Goal: Use online tool/utility

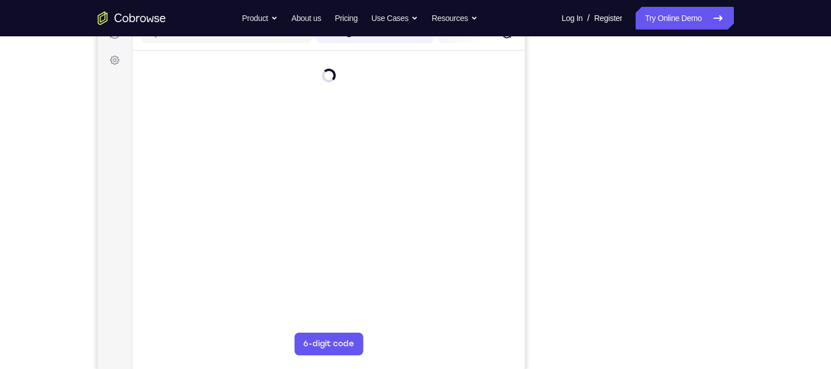
scroll to position [156, 0]
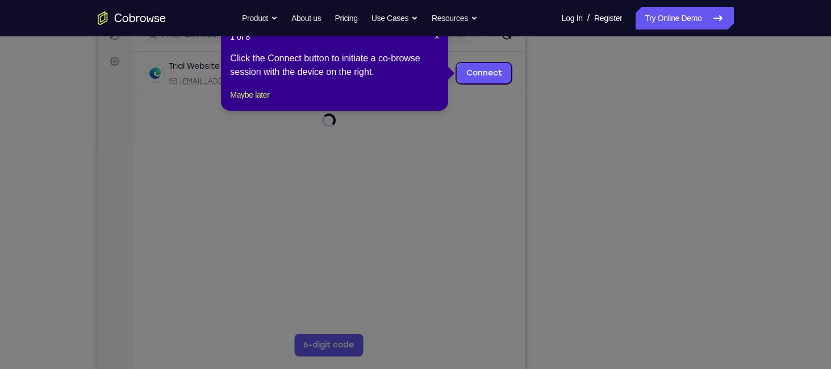
click at [646, 348] on icon at bounding box center [420, 184] width 840 height 369
click at [435, 38] on span "×" at bounding box center [437, 36] width 5 height 9
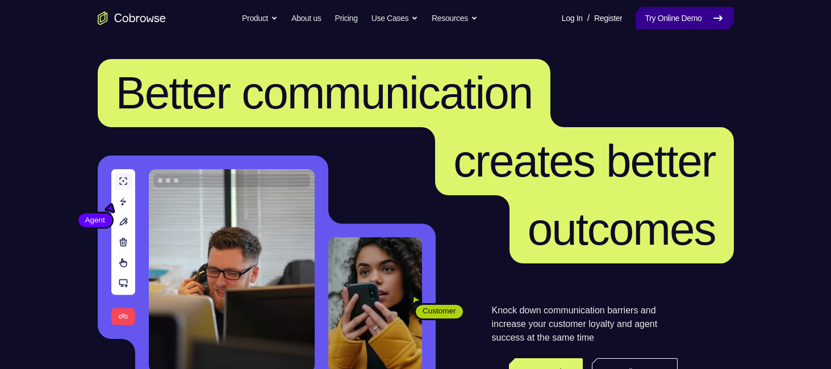
click at [651, 16] on link "Try Online Demo" at bounding box center [685, 18] width 98 height 23
click at [653, 18] on link "Try Online Demo" at bounding box center [685, 18] width 98 height 23
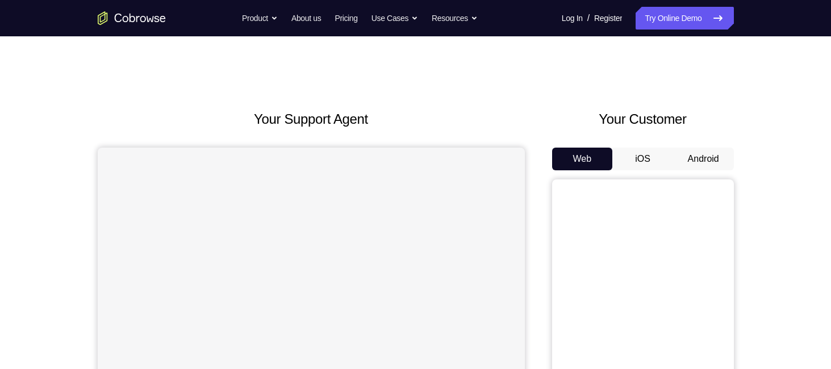
click at [713, 153] on button "Android" at bounding box center [703, 159] width 61 height 23
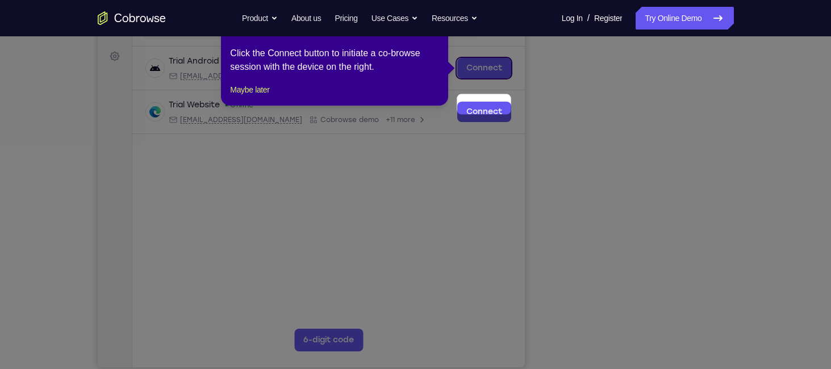
scroll to position [123, 0]
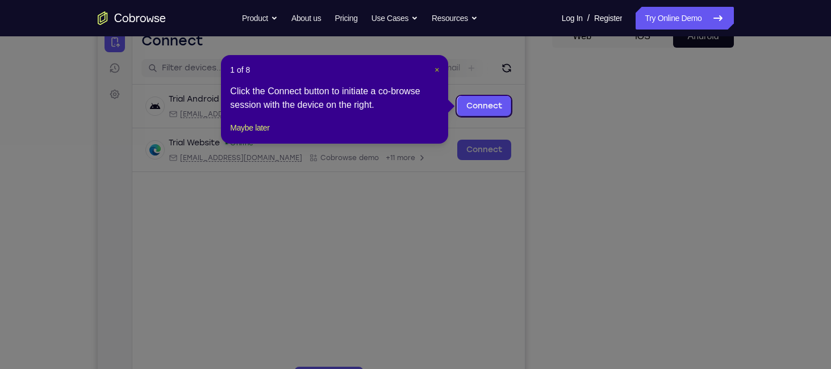
click at [435, 72] on span "×" at bounding box center [437, 69] width 5 height 9
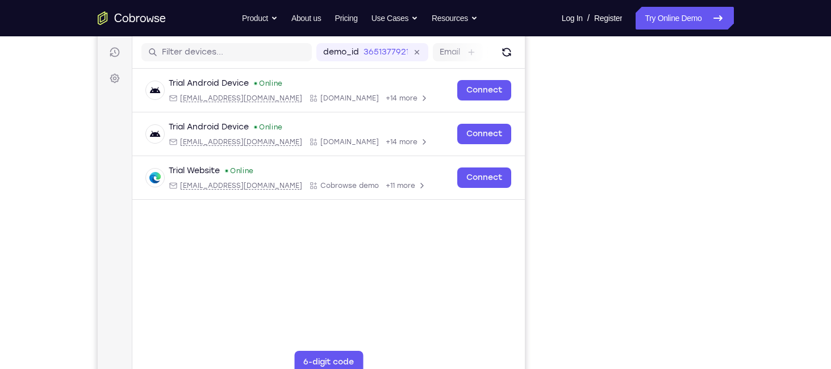
scroll to position [156, 0]
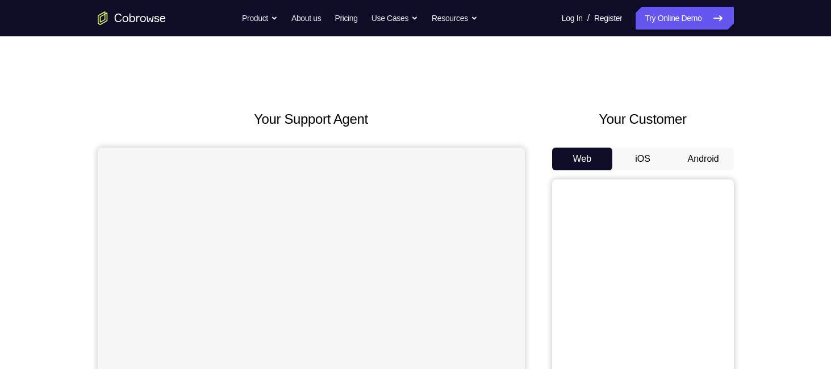
click at [708, 145] on div "Your Customer Web iOS Android" at bounding box center [643, 319] width 182 height 420
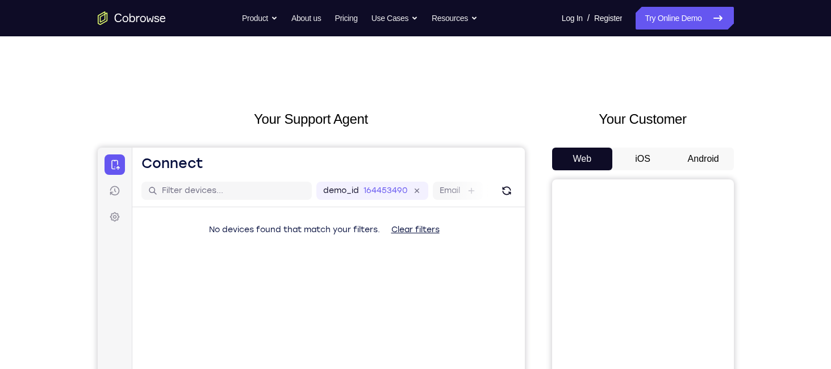
click at [707, 153] on button "Android" at bounding box center [703, 159] width 61 height 23
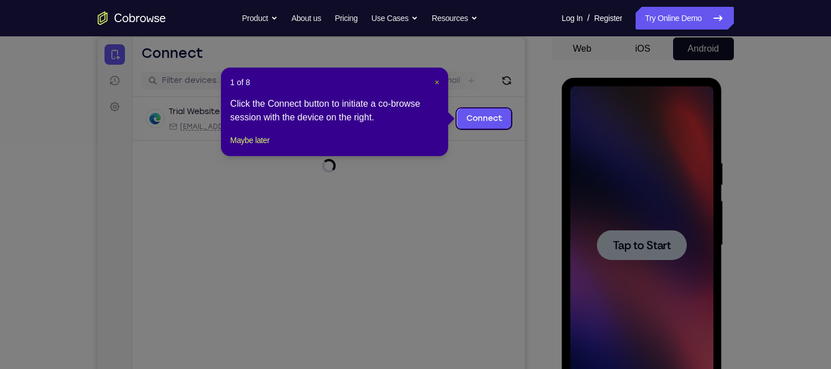
click at [436, 84] on span "×" at bounding box center [437, 82] width 5 height 9
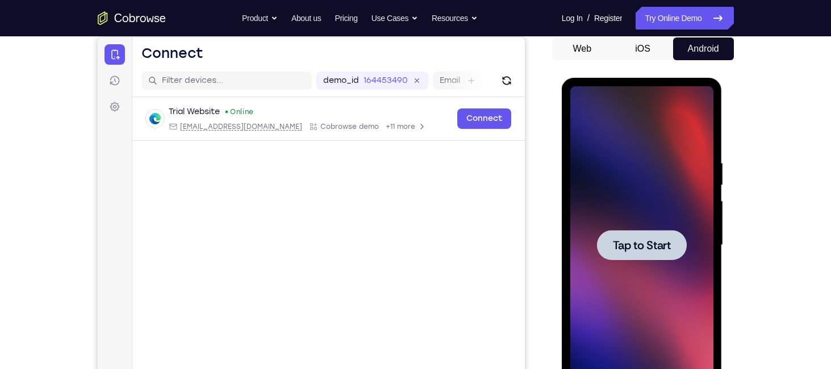
click at [666, 236] on div at bounding box center [642, 245] width 90 height 30
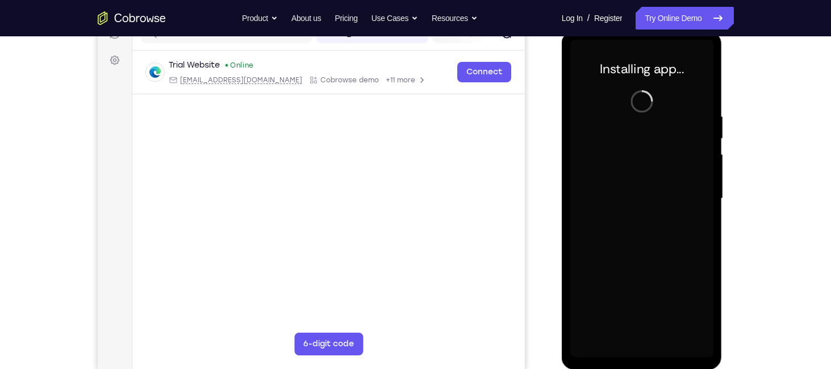
scroll to position [158, 0]
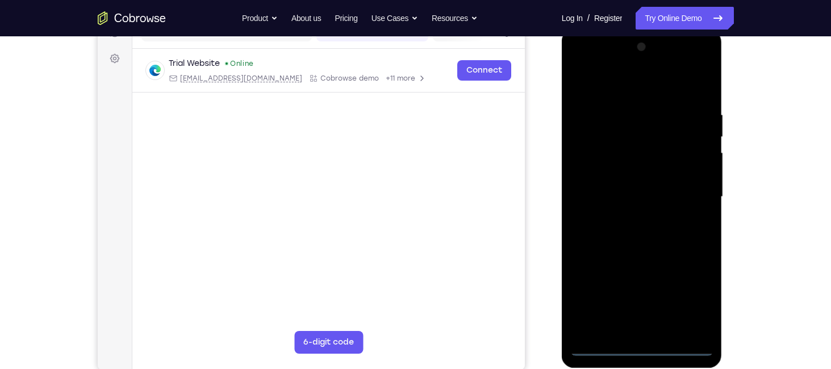
click at [641, 351] on div at bounding box center [641, 197] width 143 height 318
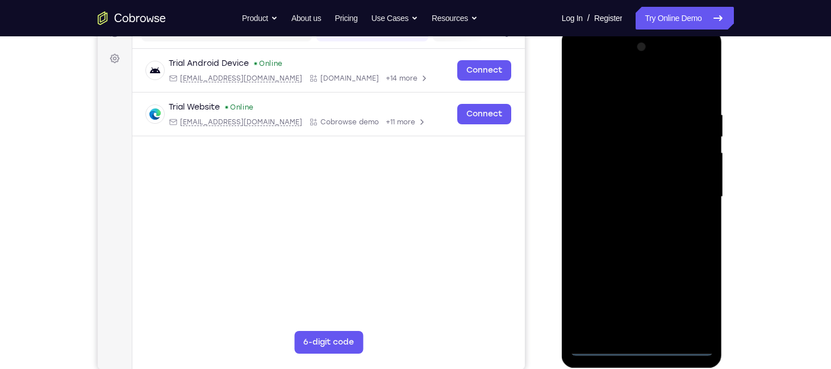
click at [691, 297] on div at bounding box center [641, 197] width 143 height 318
click at [646, 83] on div at bounding box center [641, 197] width 143 height 318
click at [694, 193] on div at bounding box center [641, 197] width 143 height 318
click at [652, 331] on div at bounding box center [641, 197] width 143 height 318
click at [624, 190] on div at bounding box center [641, 197] width 143 height 318
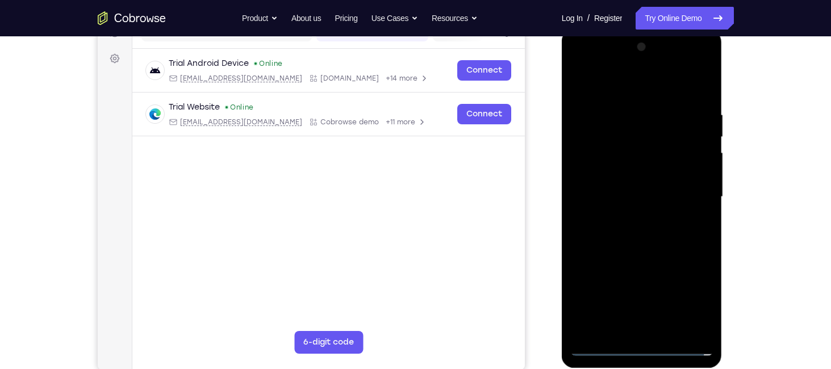
click at [626, 174] on div at bounding box center [641, 197] width 143 height 318
click at [639, 198] on div at bounding box center [641, 197] width 143 height 318
click at [687, 69] on div at bounding box center [641, 197] width 143 height 318
click at [599, 64] on div at bounding box center [641, 197] width 143 height 318
click at [609, 137] on div at bounding box center [641, 197] width 143 height 318
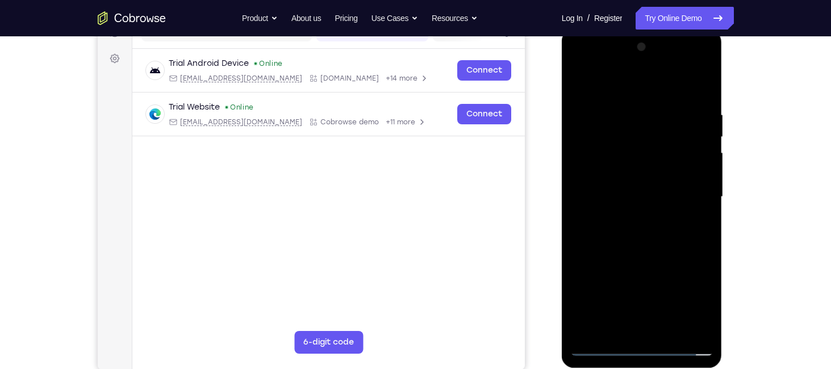
click at [623, 156] on div at bounding box center [641, 197] width 143 height 318
click at [691, 61] on div at bounding box center [641, 197] width 143 height 318
click at [646, 83] on div at bounding box center [641, 197] width 143 height 318
click at [644, 249] on div at bounding box center [641, 197] width 143 height 318
click at [673, 330] on div at bounding box center [641, 197] width 143 height 318
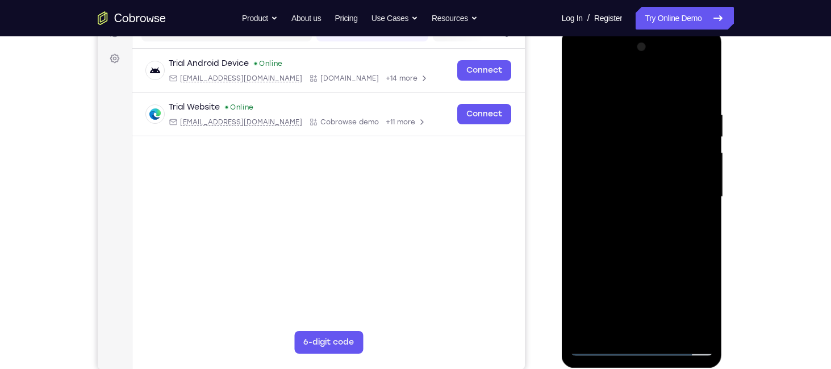
drag, startPoint x: 639, startPoint y: 89, endPoint x: 641, endPoint y: -6, distance: 94.3
click at [641, 30] on html "Online web based iOS Simulators and Android Emulators. Run iPhone, iPad, Mobile…" at bounding box center [643, 200] width 162 height 341
click at [632, 260] on div at bounding box center [641, 197] width 143 height 318
click at [652, 189] on div at bounding box center [641, 197] width 143 height 318
click at [689, 61] on div at bounding box center [641, 197] width 143 height 318
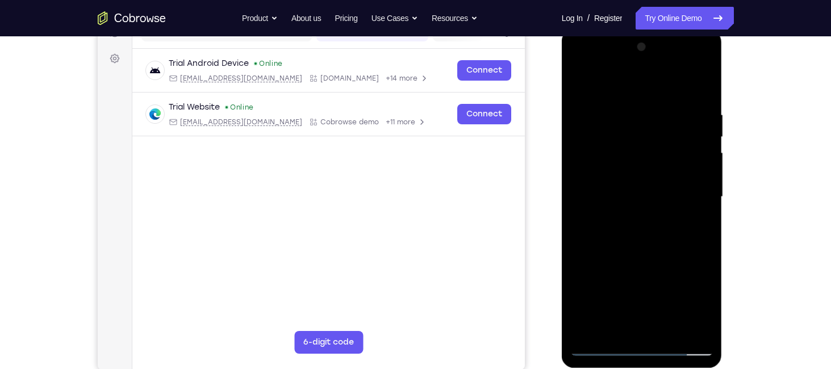
click at [663, 101] on div at bounding box center [641, 197] width 143 height 318
click at [645, 107] on div at bounding box center [641, 197] width 143 height 318
click at [582, 208] on div at bounding box center [641, 197] width 143 height 318
click at [584, 217] on div at bounding box center [641, 197] width 143 height 318
click at [637, 164] on div at bounding box center [641, 197] width 143 height 318
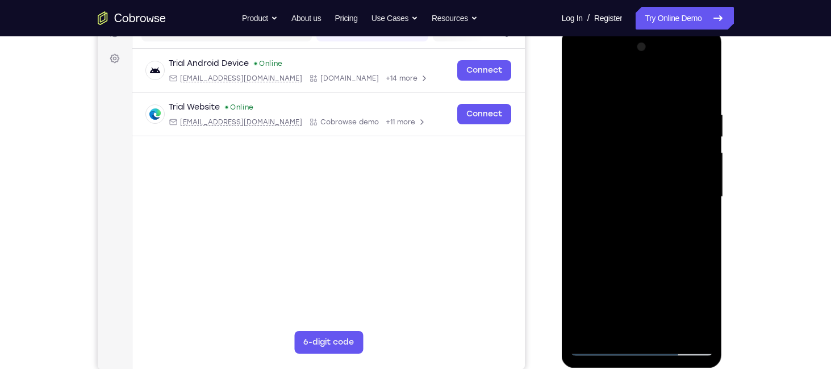
click at [587, 126] on div at bounding box center [641, 197] width 143 height 318
click at [611, 128] on div at bounding box center [641, 197] width 143 height 318
click at [688, 67] on div at bounding box center [641, 197] width 143 height 318
click at [648, 78] on div at bounding box center [641, 197] width 143 height 318
click at [652, 296] on div at bounding box center [641, 197] width 143 height 318
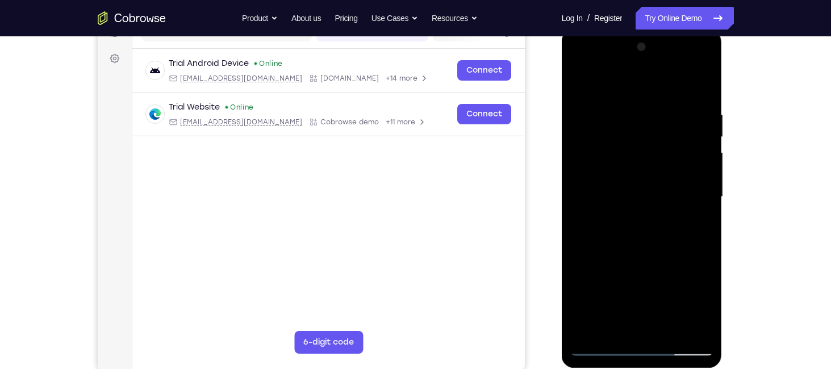
click at [665, 290] on div at bounding box center [641, 197] width 143 height 318
click at [640, 249] on div at bounding box center [641, 197] width 143 height 318
click at [614, 323] on div at bounding box center [641, 197] width 143 height 318
click at [674, 262] on div at bounding box center [641, 197] width 143 height 318
click at [653, 158] on div at bounding box center [641, 197] width 143 height 318
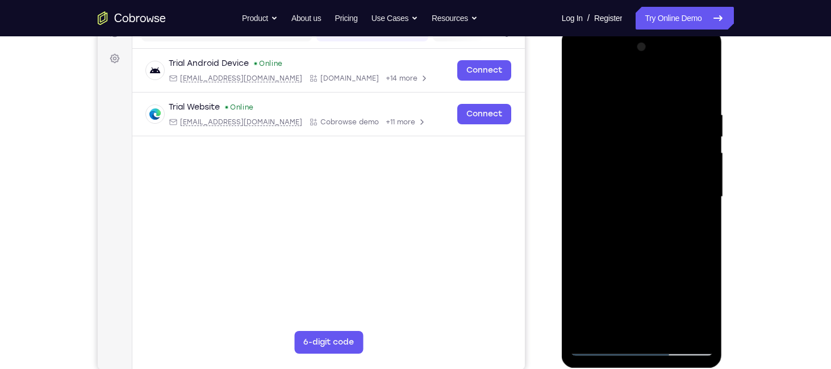
click at [657, 265] on div at bounding box center [641, 197] width 143 height 318
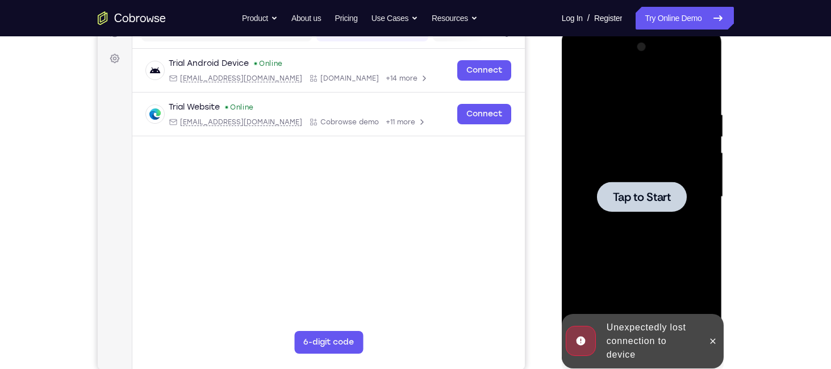
click at [649, 220] on div at bounding box center [641, 197] width 143 height 318
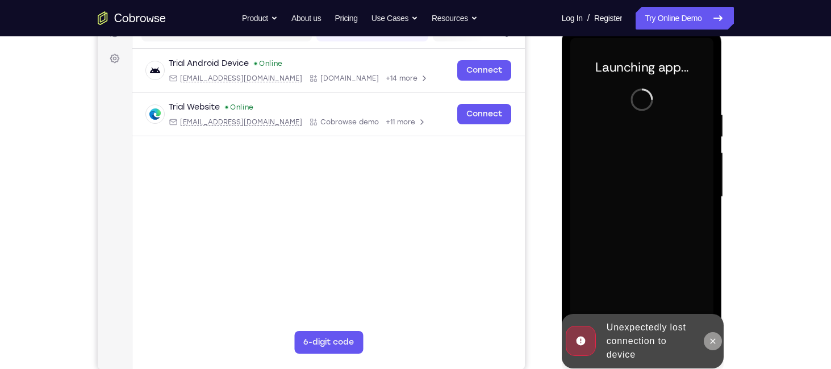
click at [716, 343] on icon at bounding box center [712, 341] width 9 height 9
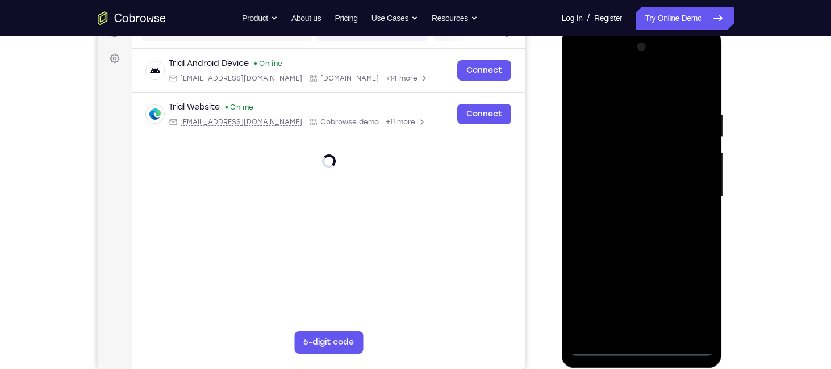
click at [641, 356] on div at bounding box center [642, 199] width 161 height 339
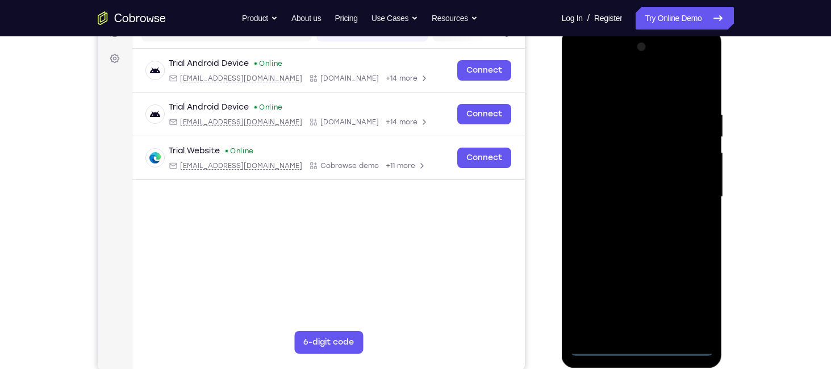
click at [641, 351] on div at bounding box center [641, 197] width 143 height 318
click at [694, 292] on div at bounding box center [641, 197] width 143 height 318
click at [637, 86] on div at bounding box center [641, 197] width 143 height 318
click at [691, 194] on div at bounding box center [641, 197] width 143 height 318
click at [627, 217] on div at bounding box center [641, 197] width 143 height 318
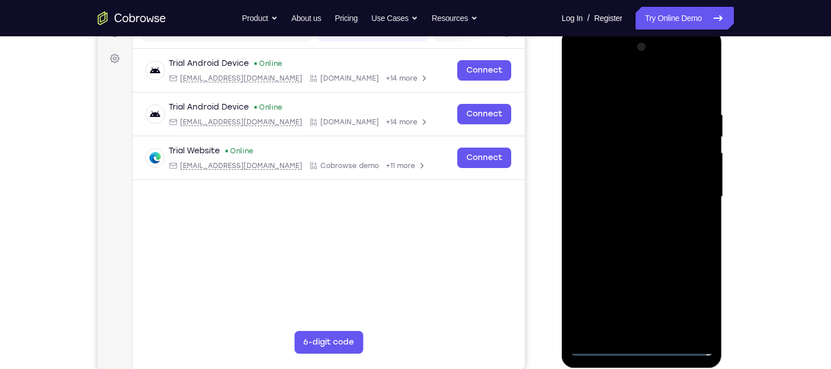
click at [635, 187] on div at bounding box center [641, 197] width 143 height 318
click at [634, 176] on div at bounding box center [641, 197] width 143 height 318
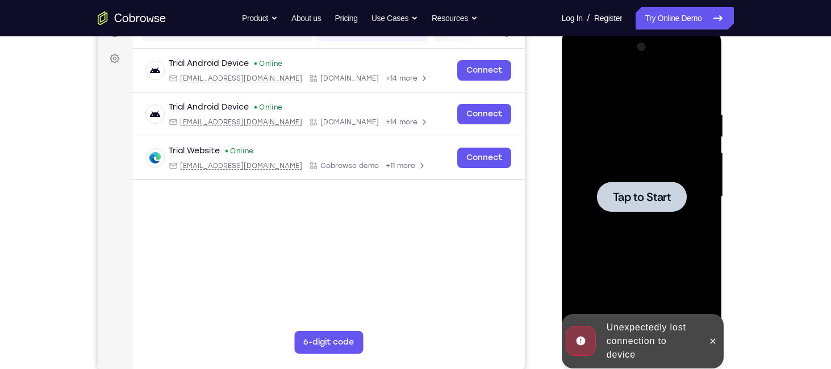
click at [630, 179] on div at bounding box center [641, 197] width 143 height 318
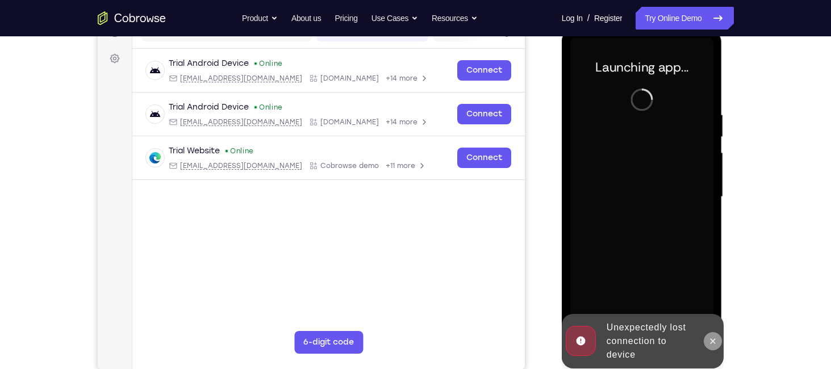
click at [719, 340] on button at bounding box center [713, 341] width 18 height 18
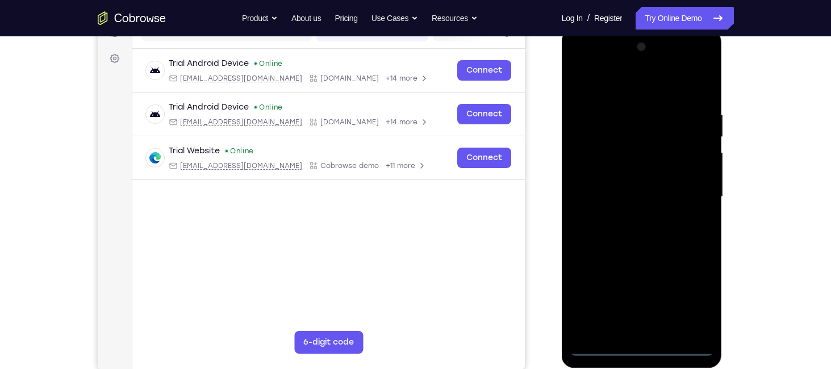
click at [641, 346] on div at bounding box center [641, 197] width 143 height 318
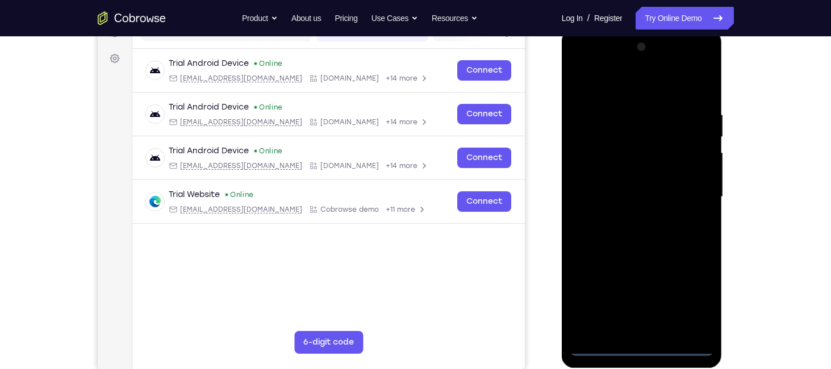
click at [691, 312] on div at bounding box center [641, 197] width 143 height 318
click at [687, 299] on div at bounding box center [641, 197] width 143 height 318
click at [637, 92] on div at bounding box center [641, 197] width 143 height 318
click at [687, 189] on div at bounding box center [641, 197] width 143 height 318
click at [650, 330] on div at bounding box center [641, 197] width 143 height 318
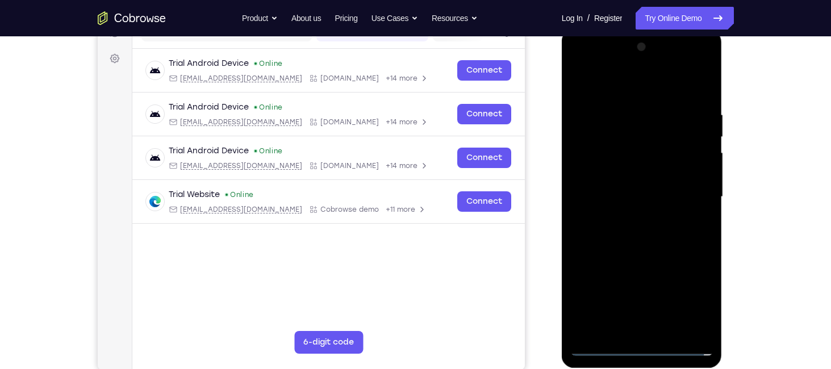
click at [619, 188] on div at bounding box center [641, 197] width 143 height 318
click at [635, 169] on div at bounding box center [641, 197] width 143 height 318
click at [637, 193] on div at bounding box center [641, 197] width 143 height 318
click at [686, 64] on div at bounding box center [641, 197] width 143 height 318
click at [609, 77] on div at bounding box center [641, 197] width 143 height 318
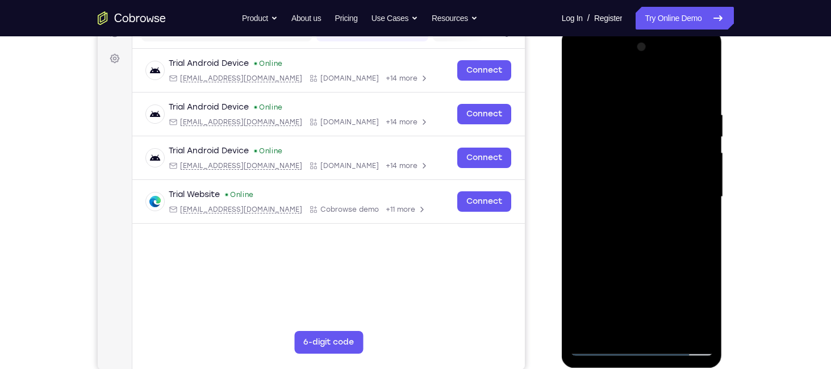
click at [674, 333] on div at bounding box center [641, 197] width 143 height 318
click at [648, 250] on div at bounding box center [641, 197] width 143 height 318
drag, startPoint x: 611, startPoint y: 86, endPoint x: 609, endPoint y: 26, distance: 59.7
click at [609, 30] on html "Online web based iOS Simulators and Android Emulators. Run iPhone, iPad, Mobile…" at bounding box center [643, 200] width 162 height 341
click at [672, 325] on div at bounding box center [641, 197] width 143 height 318
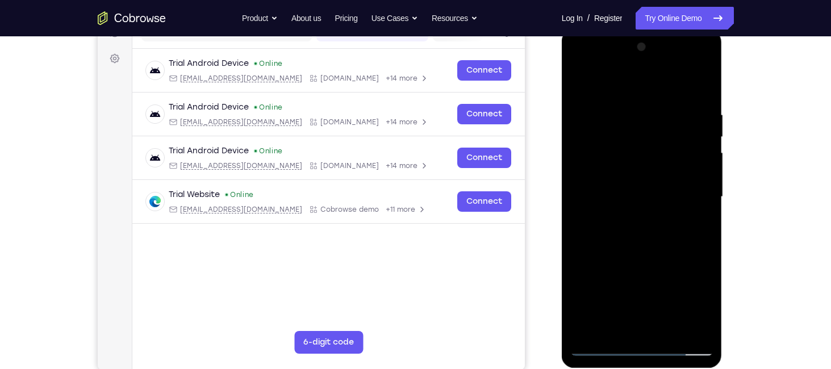
click at [638, 261] on div at bounding box center [641, 197] width 143 height 318
click at [635, 198] on div at bounding box center [641, 197] width 143 height 318
click at [651, 249] on div at bounding box center [641, 197] width 143 height 318
click at [658, 251] on div at bounding box center [641, 197] width 143 height 318
click at [690, 64] on div at bounding box center [641, 197] width 143 height 318
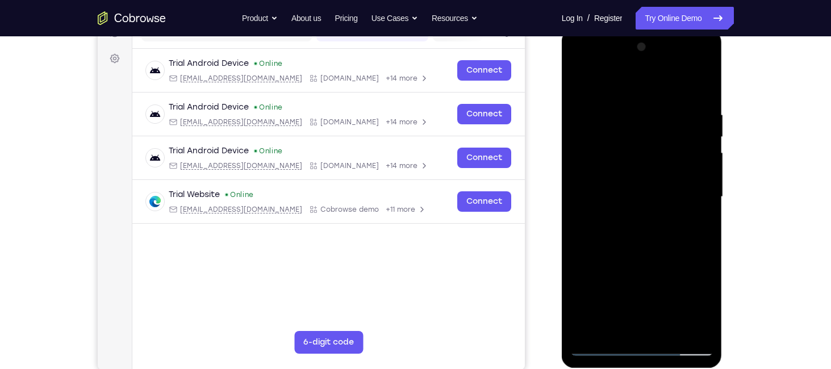
click at [586, 65] on div at bounding box center [641, 197] width 143 height 318
click at [627, 136] on div at bounding box center [641, 197] width 143 height 318
click at [602, 105] on div at bounding box center [641, 197] width 143 height 318
click at [633, 148] on div at bounding box center [641, 197] width 143 height 318
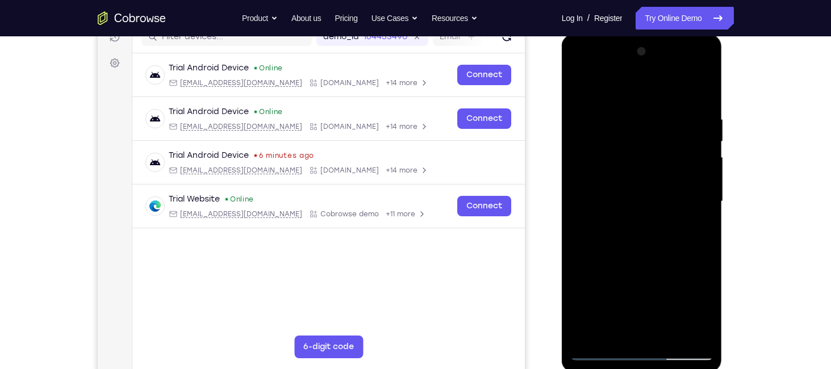
scroll to position [152, 0]
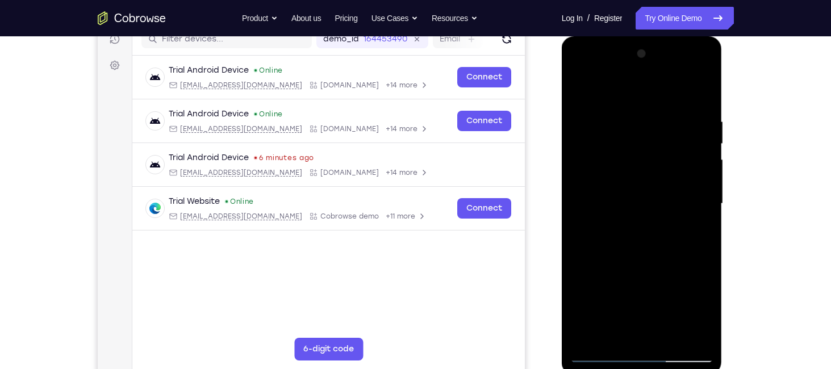
click at [586, 218] on div at bounding box center [641, 204] width 143 height 318
click at [581, 135] on div at bounding box center [641, 204] width 143 height 318
click at [609, 133] on div at bounding box center [641, 204] width 143 height 318
click at [687, 68] on div at bounding box center [641, 204] width 143 height 318
click at [630, 91] on div at bounding box center [641, 204] width 143 height 318
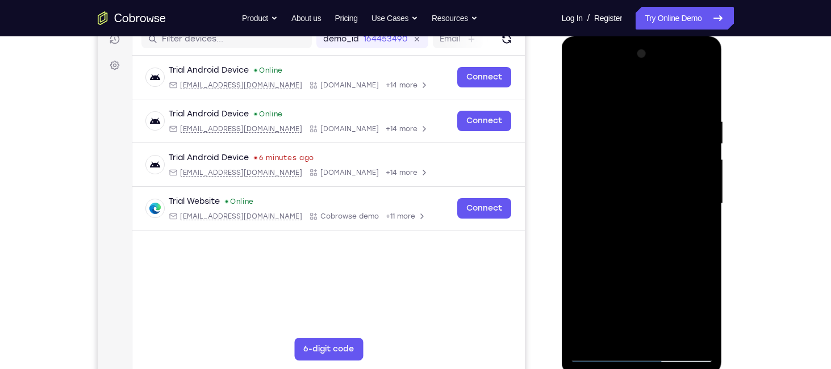
click at [624, 333] on div at bounding box center [641, 204] width 143 height 318
click at [637, 252] on div at bounding box center [641, 204] width 143 height 318
click at [627, 193] on div at bounding box center [641, 204] width 143 height 318
click at [638, 290] on div at bounding box center [641, 204] width 143 height 318
click at [693, 66] on div at bounding box center [641, 204] width 143 height 318
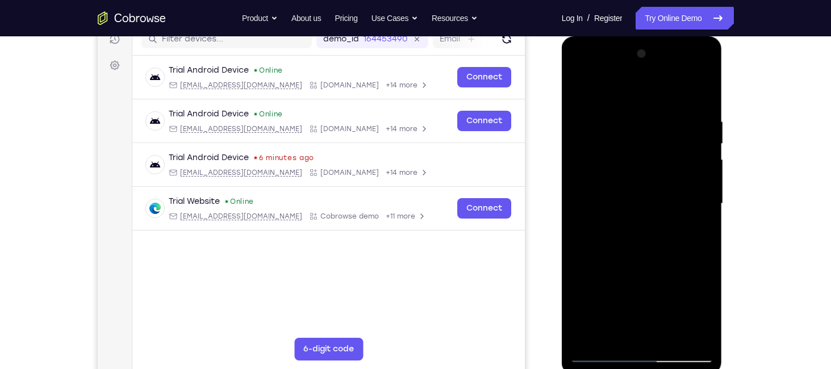
click at [656, 114] on div at bounding box center [641, 204] width 143 height 318
click at [704, 87] on div at bounding box center [641, 204] width 143 height 318
click at [585, 133] on div at bounding box center [641, 204] width 143 height 318
click at [590, 131] on div at bounding box center [641, 204] width 143 height 318
click at [600, 135] on div at bounding box center [641, 204] width 143 height 318
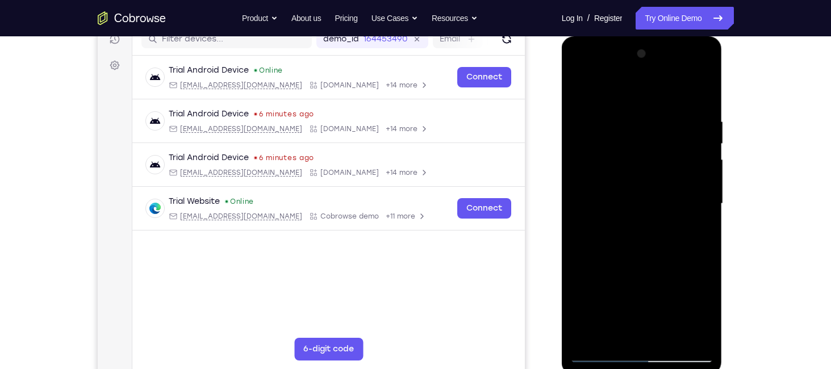
click at [690, 72] on div at bounding box center [641, 204] width 143 height 318
click at [651, 98] on div at bounding box center [641, 204] width 143 height 318
click at [642, 336] on div at bounding box center [641, 204] width 143 height 318
click at [630, 250] on div at bounding box center [641, 204] width 143 height 318
click at [581, 90] on div at bounding box center [641, 204] width 143 height 318
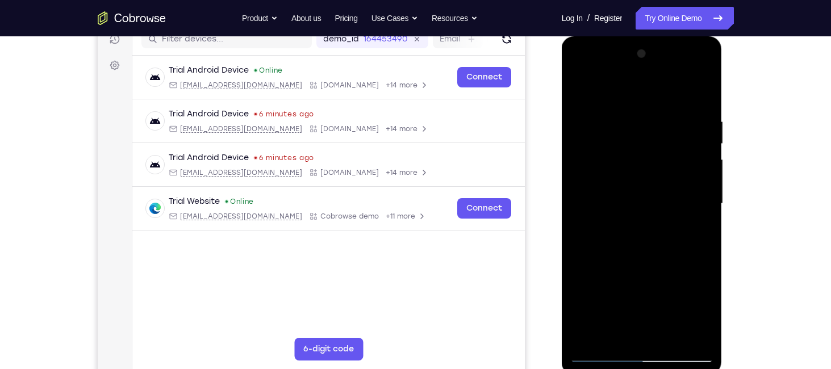
click at [581, 90] on div at bounding box center [641, 204] width 143 height 318
click at [627, 115] on div at bounding box center [641, 204] width 143 height 318
click at [610, 89] on div at bounding box center [641, 204] width 143 height 318
click at [693, 254] on div at bounding box center [641, 204] width 143 height 318
click at [583, 89] on div at bounding box center [641, 204] width 143 height 318
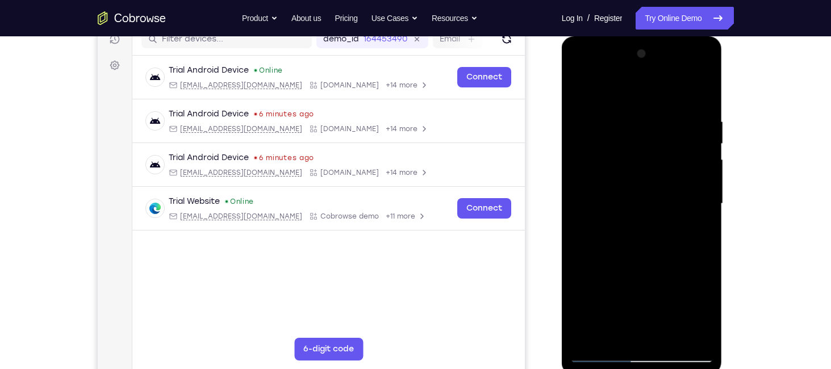
click at [592, 336] on div at bounding box center [641, 204] width 143 height 318
drag, startPoint x: 678, startPoint y: 117, endPoint x: 571, endPoint y: 133, distance: 108.5
click at [571, 133] on div at bounding box center [641, 204] width 143 height 318
drag, startPoint x: 680, startPoint y: 126, endPoint x: 550, endPoint y: 141, distance: 130.4
click at [562, 141] on html "Online web based iOS Simulators and Android Emulators. Run iPhone, iPad, Mobile…" at bounding box center [643, 206] width 162 height 341
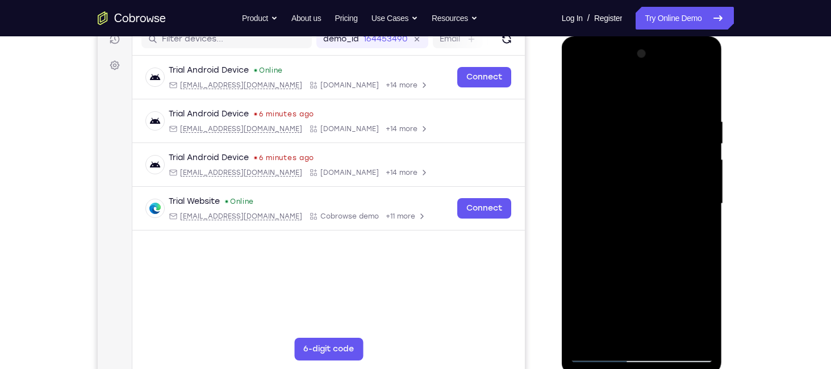
click at [673, 333] on div at bounding box center [641, 204] width 143 height 318
click at [637, 192] on div at bounding box center [641, 204] width 143 height 318
click at [582, 89] on div at bounding box center [641, 204] width 143 height 318
click at [599, 361] on div at bounding box center [641, 204] width 143 height 318
click at [598, 355] on div at bounding box center [641, 204] width 143 height 318
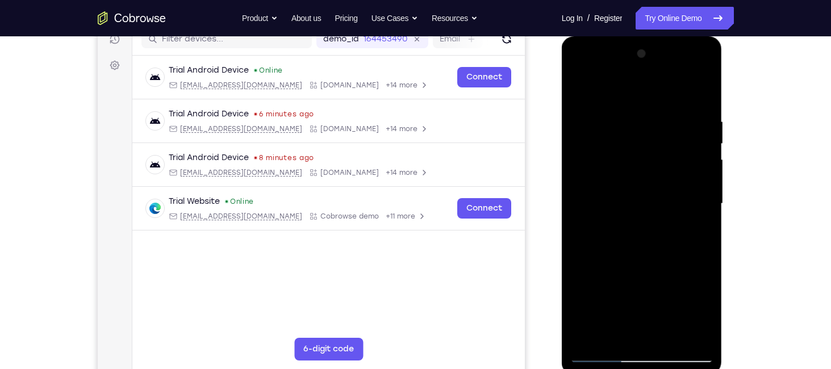
click at [598, 355] on div at bounding box center [641, 204] width 143 height 318
click at [694, 112] on div at bounding box center [641, 204] width 143 height 318
click at [704, 93] on div at bounding box center [641, 204] width 143 height 318
drag, startPoint x: 700, startPoint y: 108, endPoint x: 533, endPoint y: 136, distance: 169.3
click at [562, 136] on html "Online web based iOS Simulators and Android Emulators. Run iPhone, iPad, Mobile…" at bounding box center [643, 206] width 162 height 341
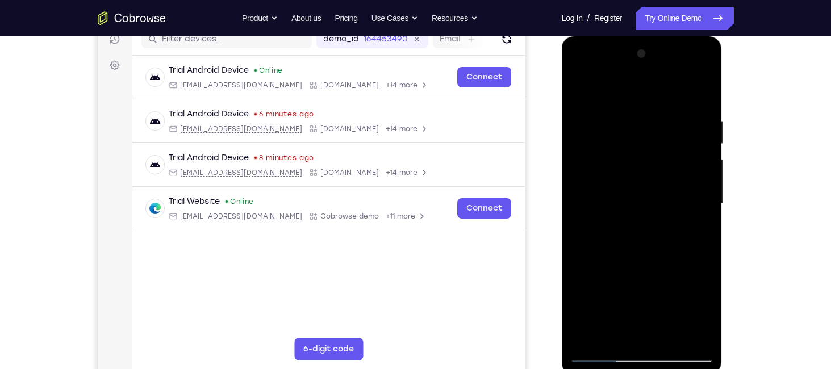
drag, startPoint x: 693, startPoint y: 115, endPoint x: 485, endPoint y: 177, distance: 217.5
click at [562, 177] on html "Online web based iOS Simulators and Android Emulators. Run iPhone, iPad, Mobile…" at bounding box center [643, 206] width 162 height 341
drag, startPoint x: 695, startPoint y: 115, endPoint x: 527, endPoint y: 133, distance: 169.7
click at [562, 133] on html "Online web based iOS Simulators and Android Emulators. Run iPhone, iPad, Mobile…" at bounding box center [643, 206] width 162 height 341
click at [696, 334] on div at bounding box center [641, 204] width 143 height 318
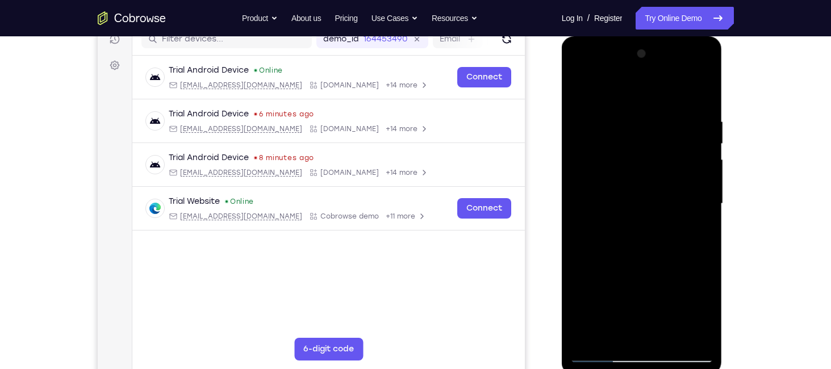
click at [583, 89] on div at bounding box center [641, 204] width 143 height 318
drag, startPoint x: 645, startPoint y: 274, endPoint x: 619, endPoint y: -92, distance: 366.8
click at [619, 36] on html "Online web based iOS Simulators and Android Emulators. Run iPhone, iPad, Mobile…" at bounding box center [643, 206] width 162 height 341
drag, startPoint x: 658, startPoint y: 295, endPoint x: 664, endPoint y: -10, distance: 305.1
click at [664, 36] on html "Online web based iOS Simulators and Android Emulators. Run iPhone, iPad, Mobile…" at bounding box center [643, 206] width 162 height 341
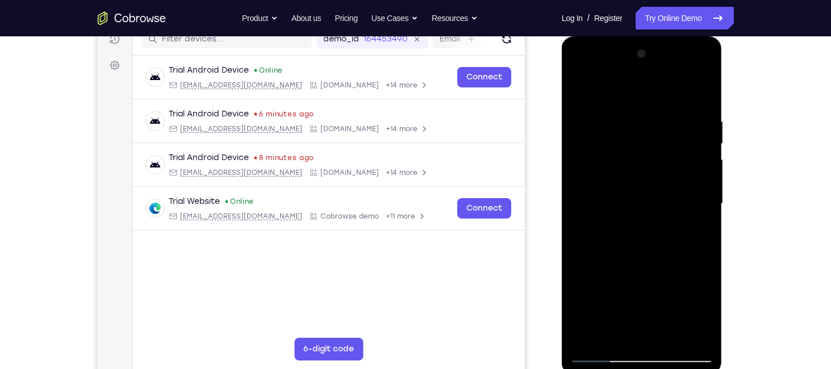
click at [600, 308] on div at bounding box center [641, 204] width 143 height 318
click at [646, 222] on div at bounding box center [641, 204] width 143 height 318
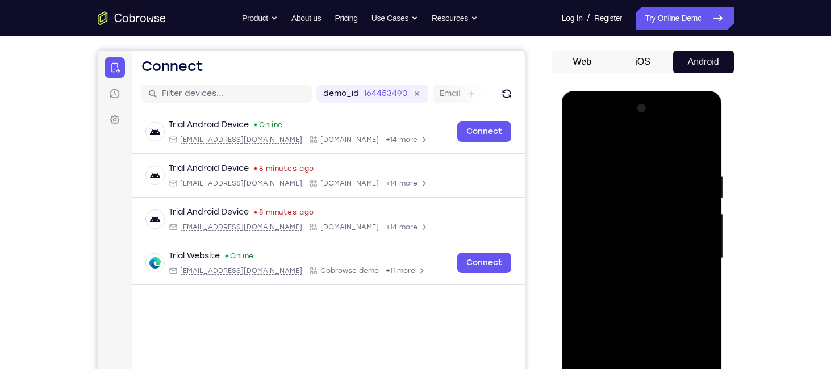
scroll to position [179, 0]
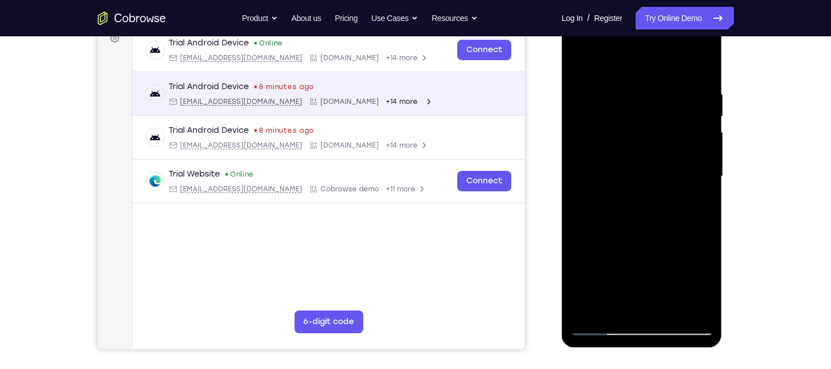
click at [423, 112] on div "Trial Android Device 8 minutes ago android@example.com Cobrowse.io +14 more and…" at bounding box center [328, 94] width 393 height 44
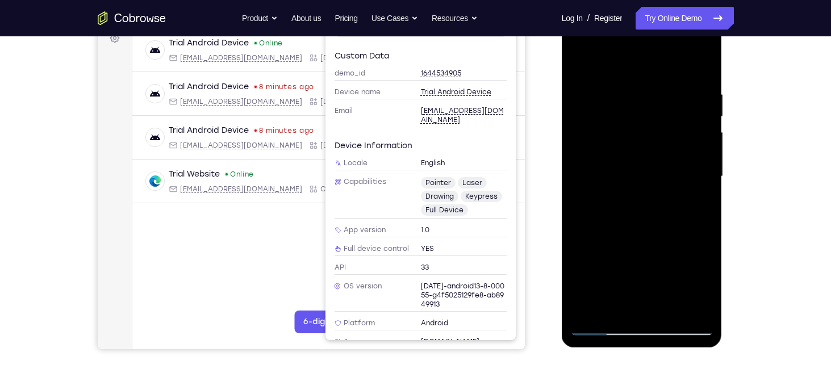
click at [417, 127] on div "Custom data demo_id 1644534905 Device name Trial Android Device Email android@e…" at bounding box center [420, 247] width 172 height 392
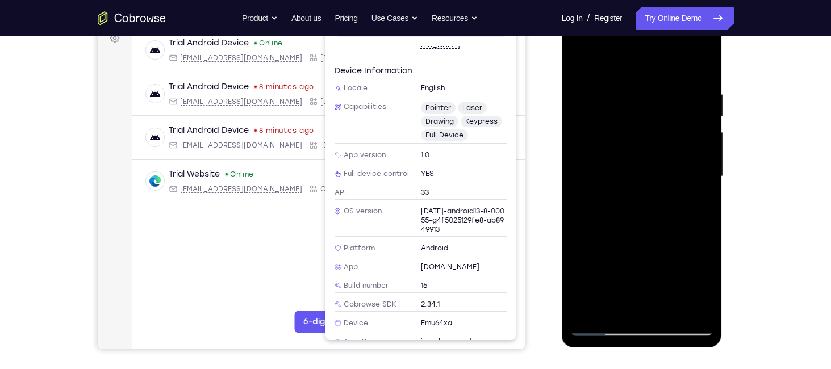
scroll to position [109, 0]
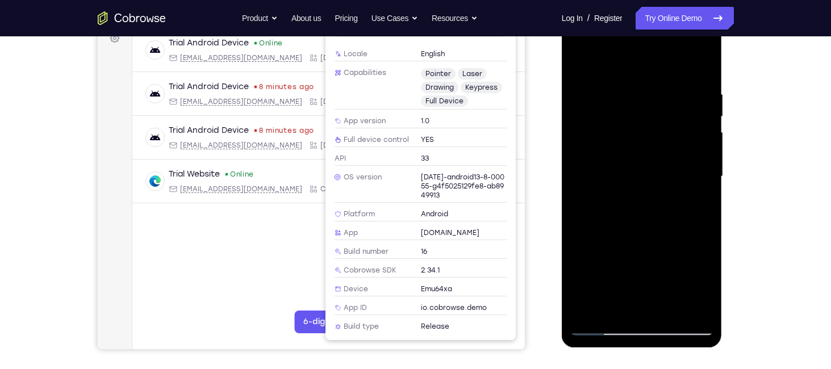
click at [247, 215] on div "Trial Android Device Online android@example.com Cobrowse.io +14 more android@ex…" at bounding box center [328, 142] width 393 height 229
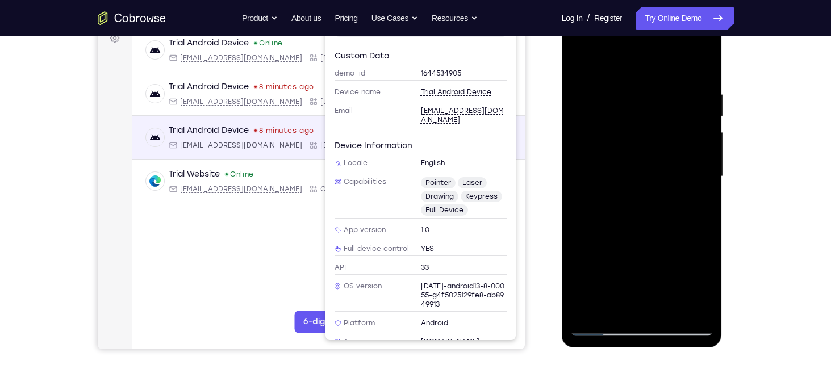
click at [256, 122] on div "Trial Android Device 8 minutes ago android@example.com Cobrowse.io +14 more and…" at bounding box center [328, 138] width 393 height 44
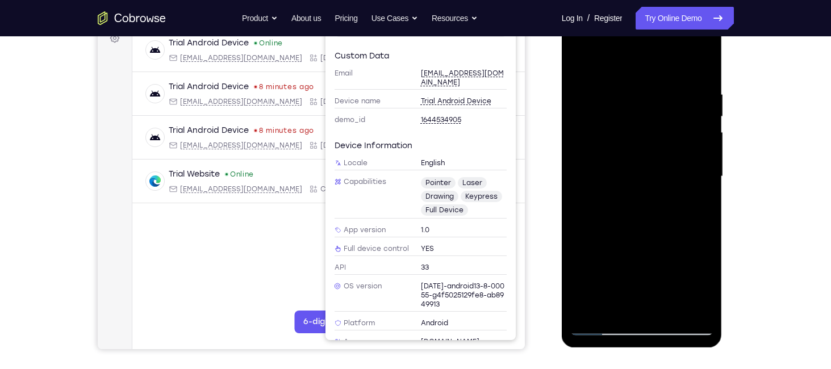
click at [261, 244] on div "Trial Android Device Online android@example.com Cobrowse.io +14 more android@ex…" at bounding box center [328, 142] width 393 height 229
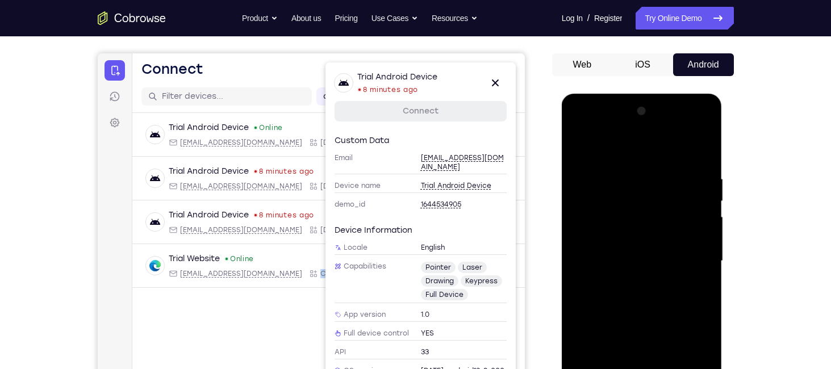
scroll to position [93, 0]
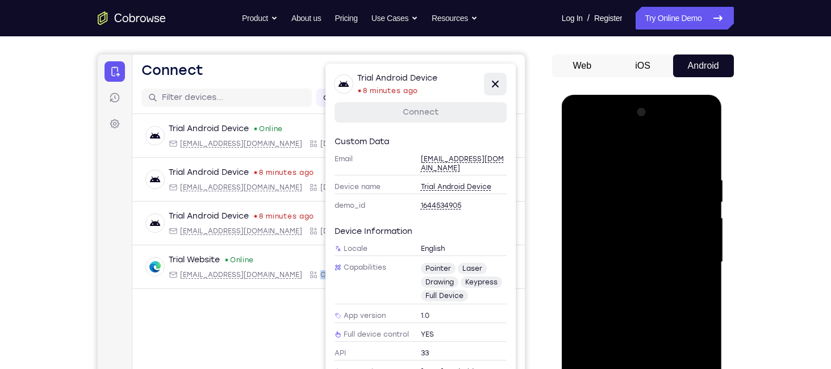
click at [495, 81] on icon at bounding box center [495, 84] width 14 height 14
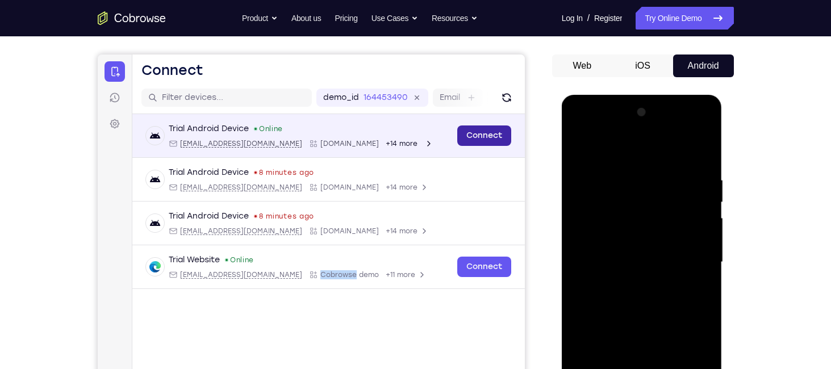
click at [492, 141] on link "Connect" at bounding box center [484, 136] width 54 height 20
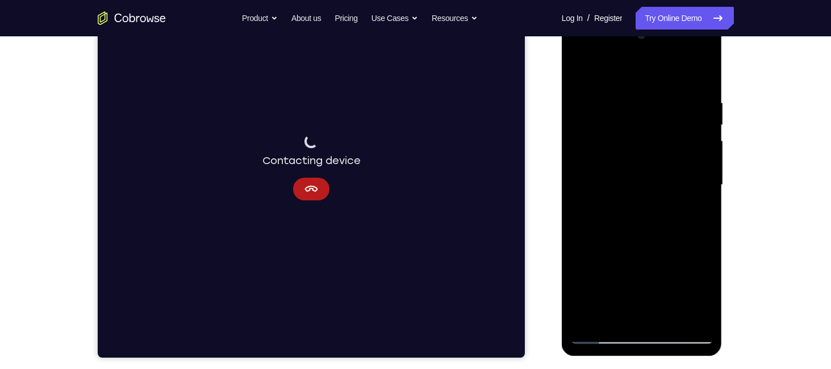
scroll to position [172, 0]
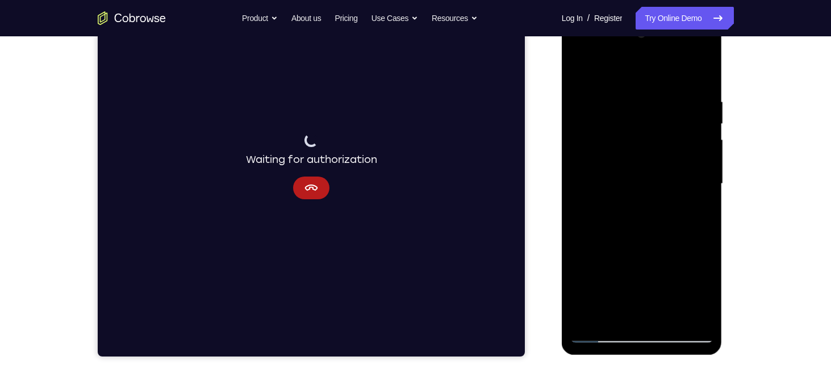
click at [687, 200] on div at bounding box center [641, 184] width 143 height 318
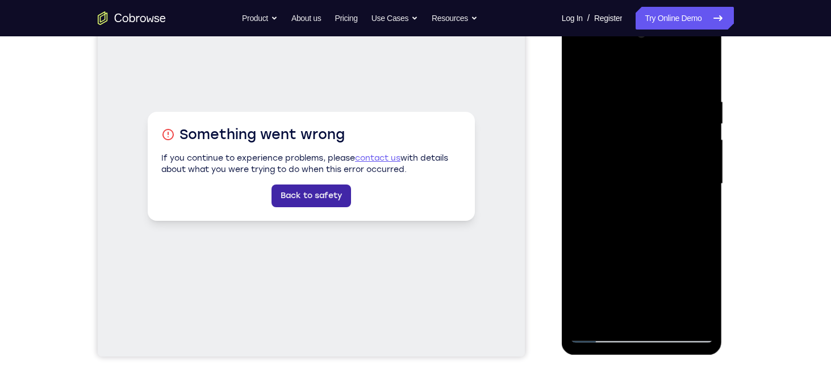
click at [338, 197] on link "Back to safety" at bounding box center [311, 196] width 80 height 23
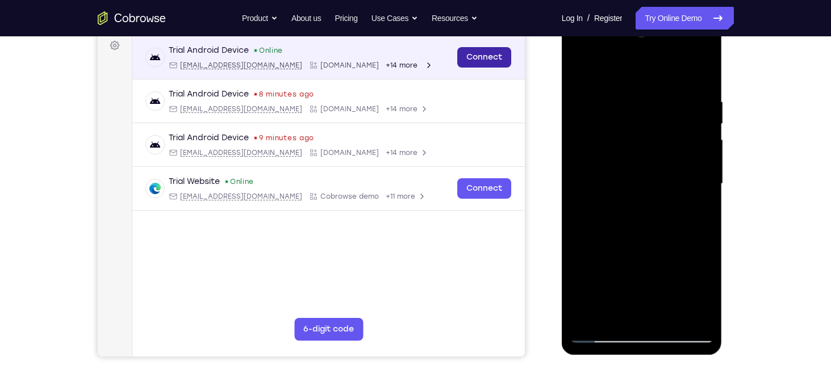
click at [482, 50] on link "Connect" at bounding box center [484, 57] width 54 height 20
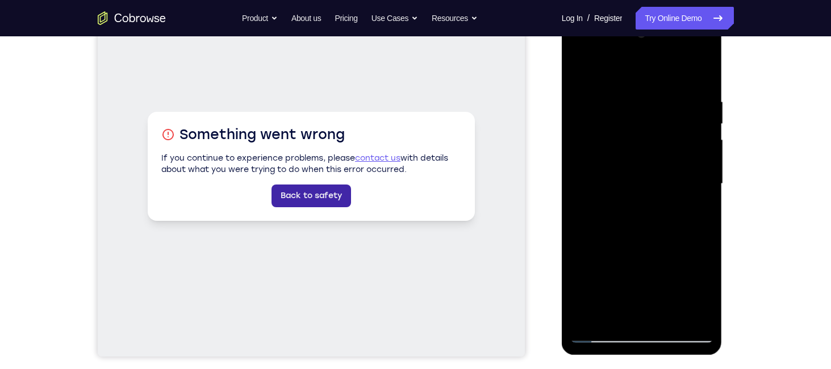
click at [323, 199] on link "Back to safety" at bounding box center [311, 196] width 80 height 23
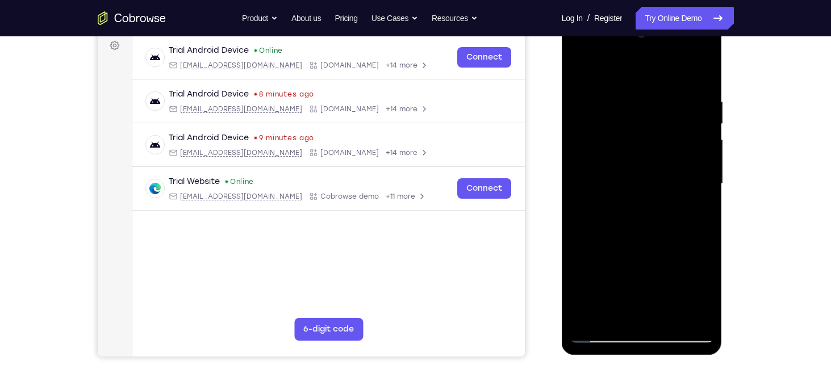
click at [643, 334] on div at bounding box center [641, 184] width 143 height 318
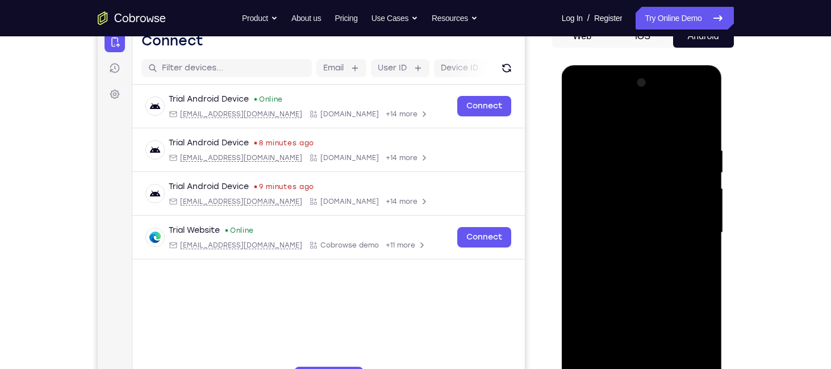
scroll to position [119, 0]
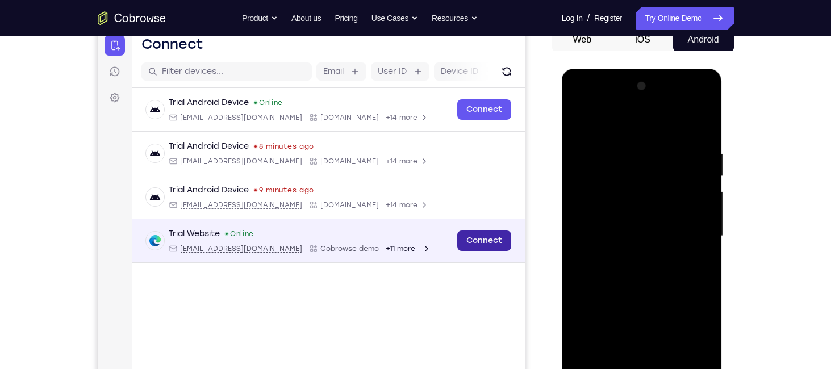
click at [487, 245] on link "Connect" at bounding box center [484, 241] width 54 height 20
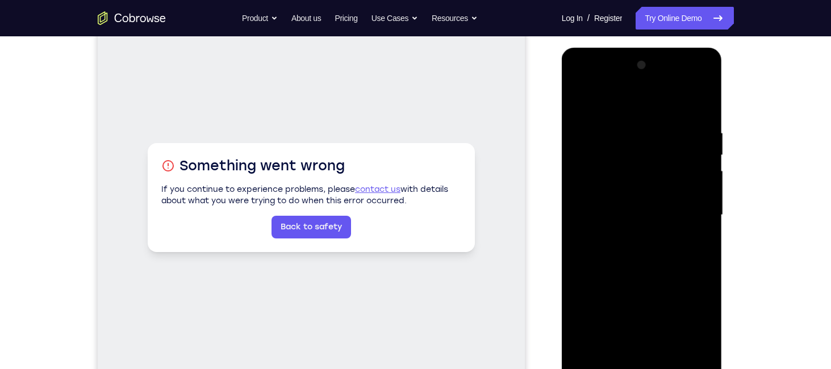
scroll to position [141, 0]
click at [345, 227] on link "Back to safety" at bounding box center [311, 226] width 80 height 23
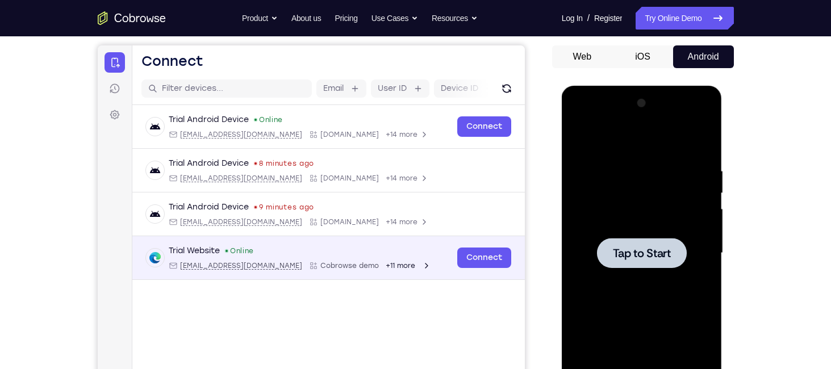
scroll to position [98, 0]
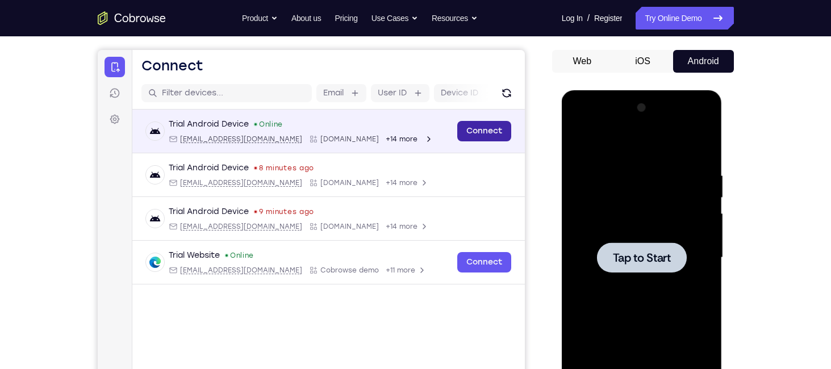
click at [474, 133] on link "Connect" at bounding box center [484, 131] width 54 height 20
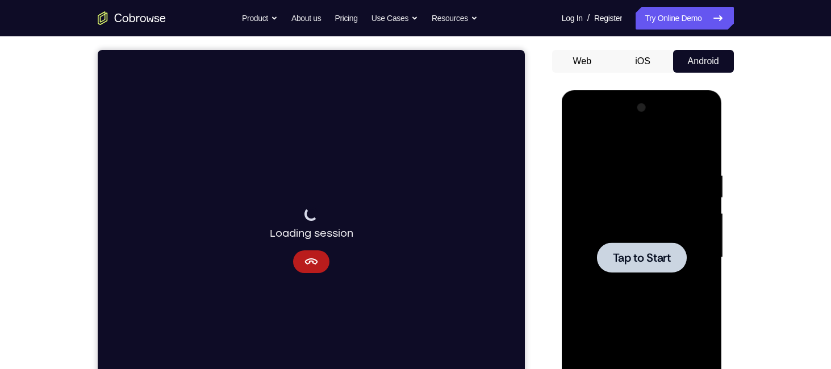
click at [601, 60] on button "Web" at bounding box center [582, 61] width 61 height 23
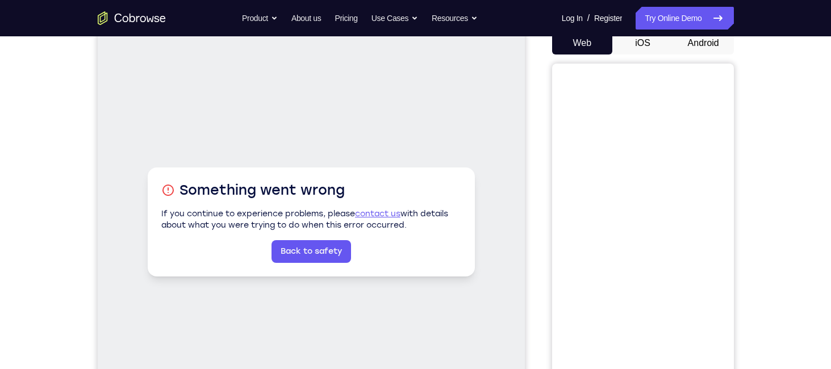
scroll to position [52, 0]
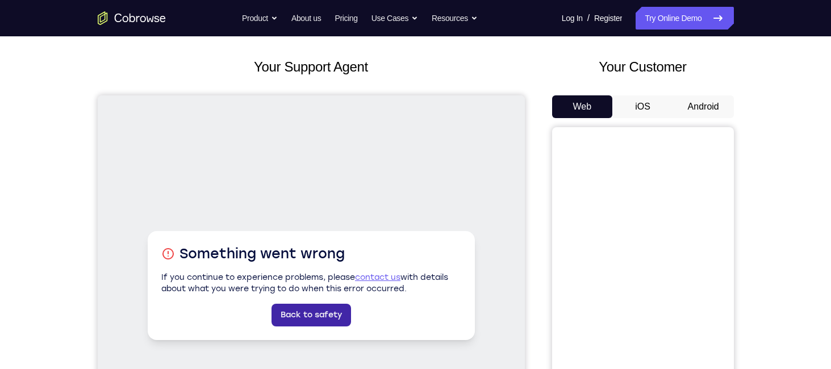
click at [343, 310] on link "Back to safety" at bounding box center [311, 315] width 80 height 23
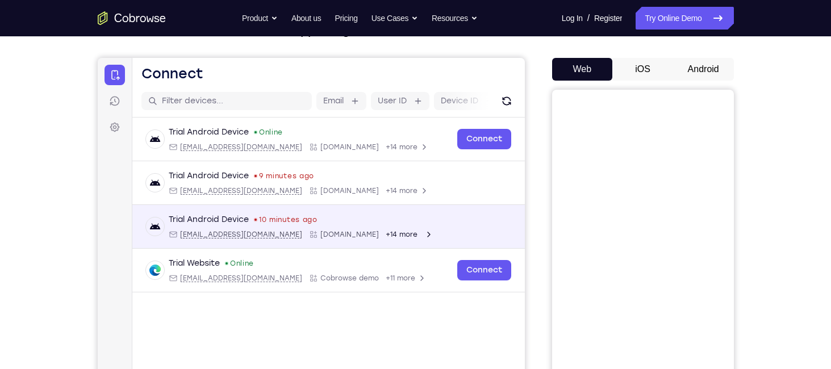
scroll to position [90, 0]
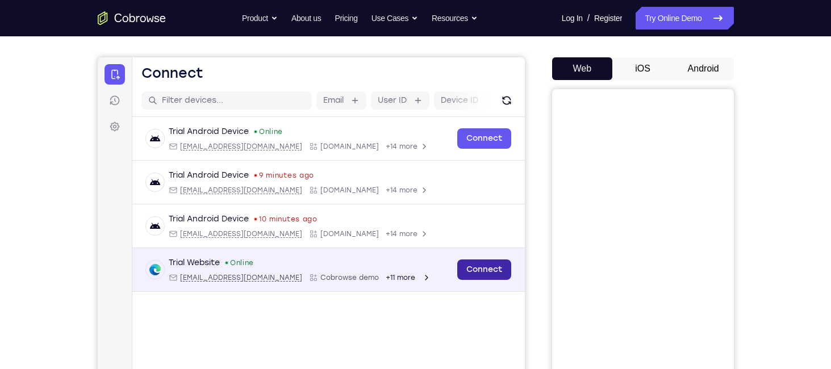
click at [475, 277] on link "Connect" at bounding box center [484, 270] width 54 height 20
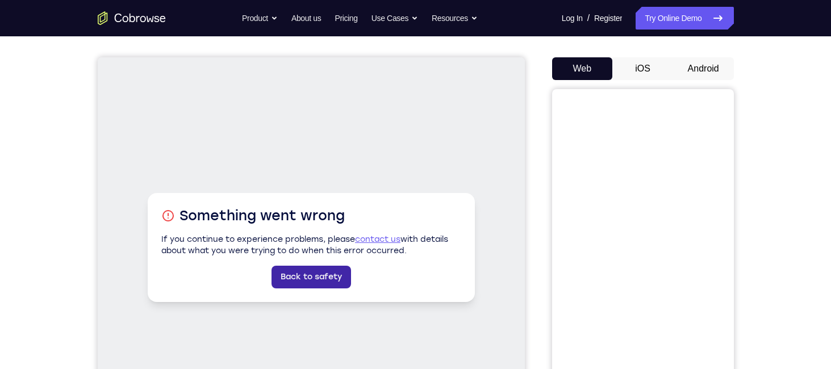
click at [327, 286] on link "Back to safety" at bounding box center [311, 277] width 80 height 23
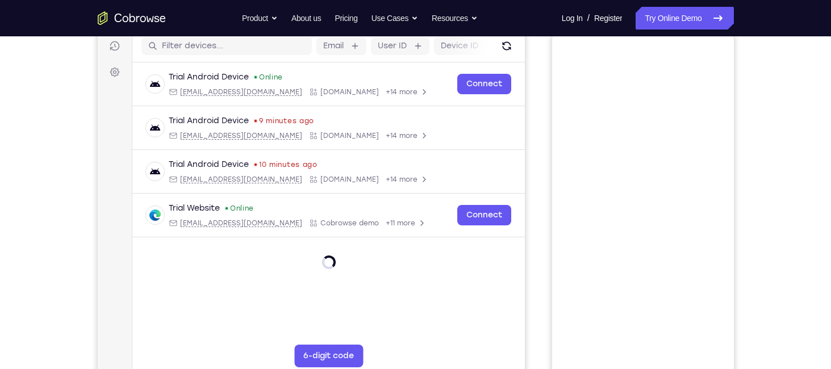
scroll to position [172, 0]
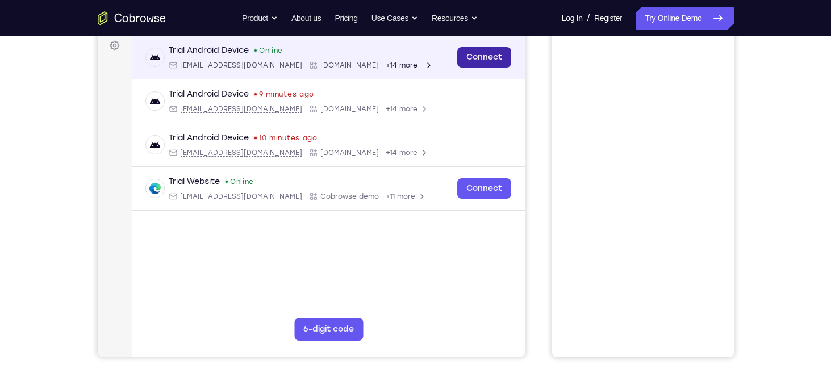
click at [497, 59] on link "Connect" at bounding box center [484, 57] width 54 height 20
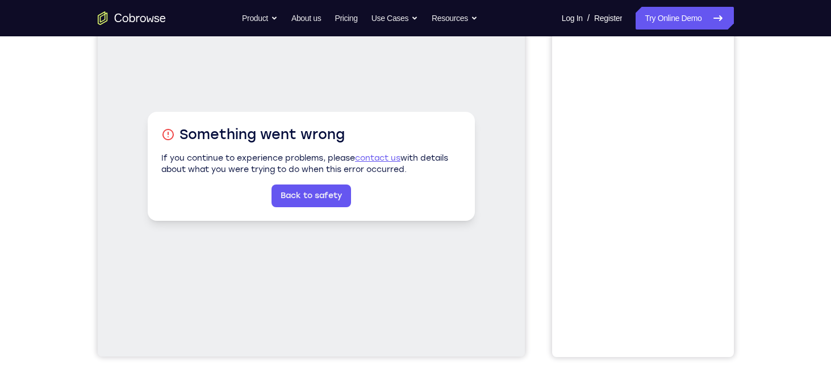
click at [307, 214] on div "Something went wrong If you continue to experience problems, please contact us …" at bounding box center [310, 166] width 327 height 109
click at [308, 209] on div "Something went wrong If you continue to experience problems, please contact us …" at bounding box center [310, 166] width 327 height 109
click at [308, 205] on link "Back to safety" at bounding box center [311, 196] width 80 height 23
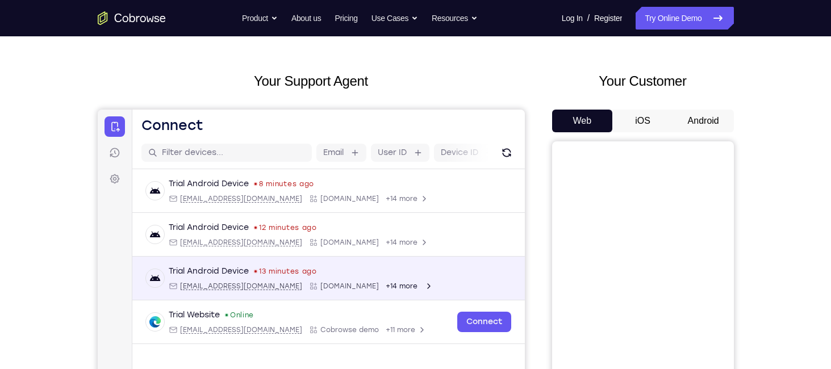
scroll to position [36, 0]
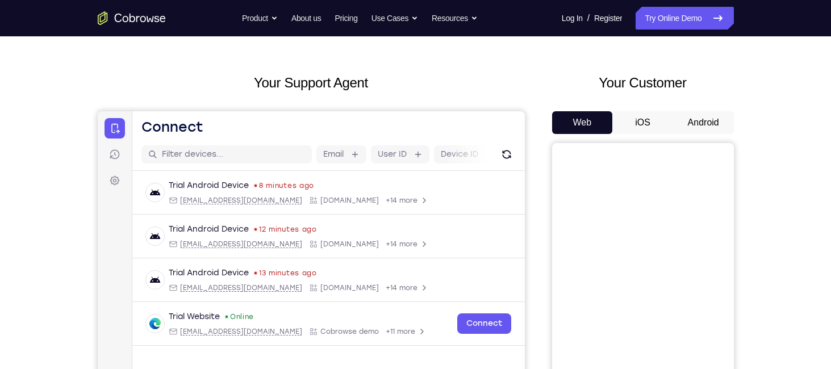
click at [709, 115] on button "Android" at bounding box center [703, 122] width 61 height 23
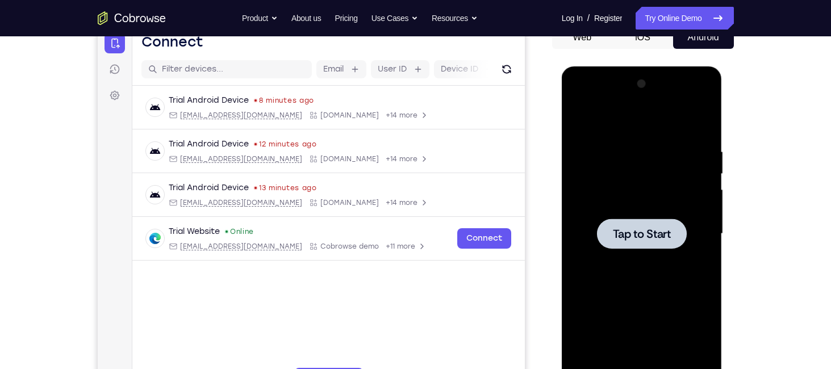
scroll to position [128, 0]
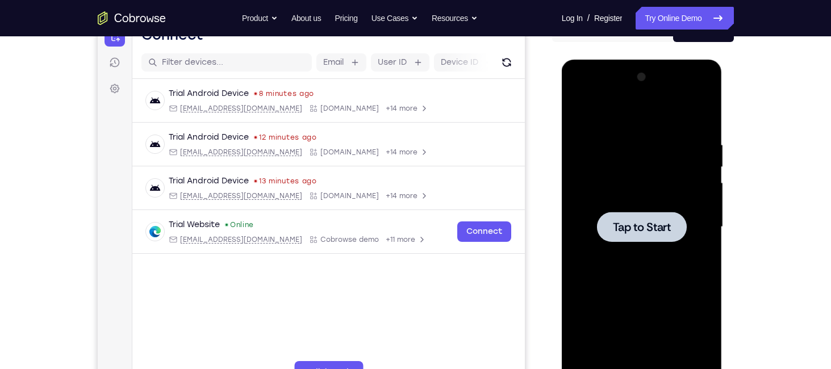
click at [632, 229] on span "Tap to Start" at bounding box center [642, 227] width 58 height 11
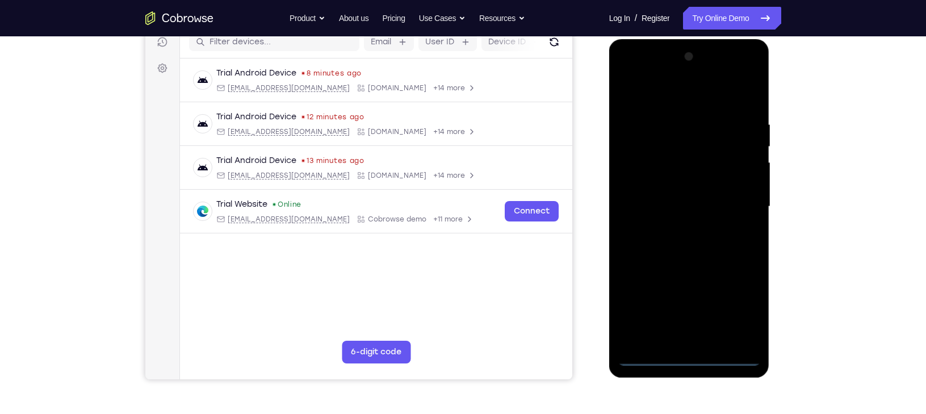
scroll to position [165, 0]
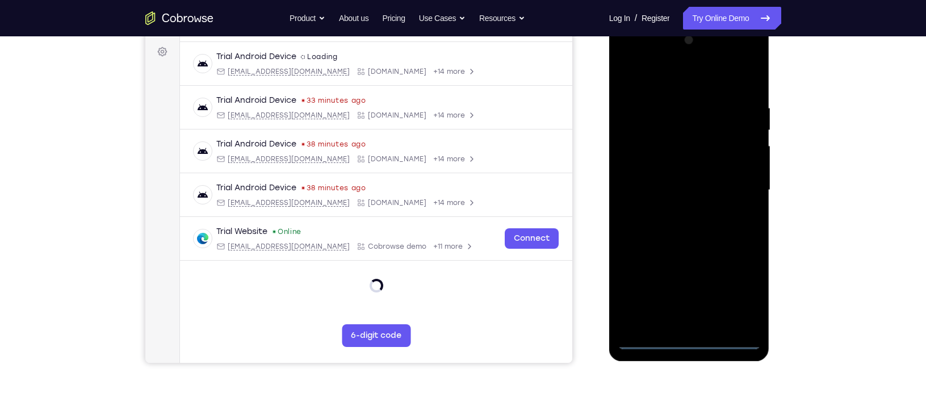
click at [692, 337] on div at bounding box center [689, 190] width 143 height 318
click at [739, 299] on div at bounding box center [689, 190] width 143 height 318
click at [696, 82] on div at bounding box center [689, 190] width 143 height 318
click at [733, 182] on div at bounding box center [689, 190] width 143 height 318
click at [678, 213] on div at bounding box center [689, 190] width 143 height 318
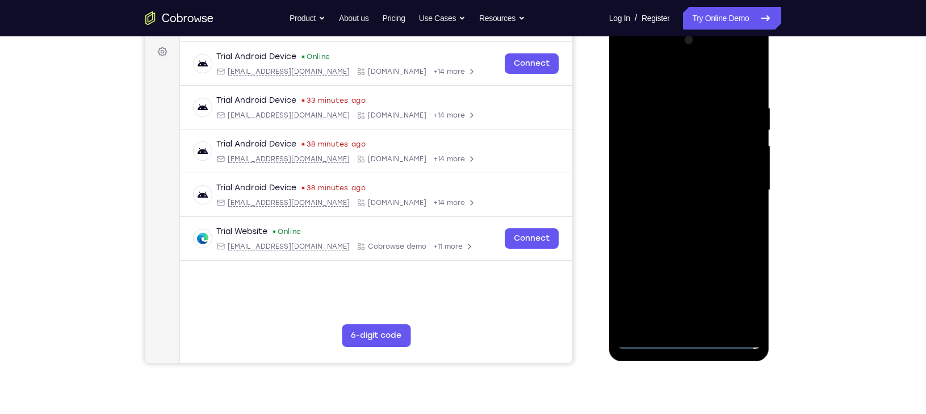
click at [655, 170] on div at bounding box center [689, 190] width 143 height 318
click at [631, 174] on div at bounding box center [689, 190] width 143 height 318
click at [630, 144] on div at bounding box center [689, 190] width 143 height 318
click at [635, 142] on div at bounding box center [689, 190] width 143 height 318
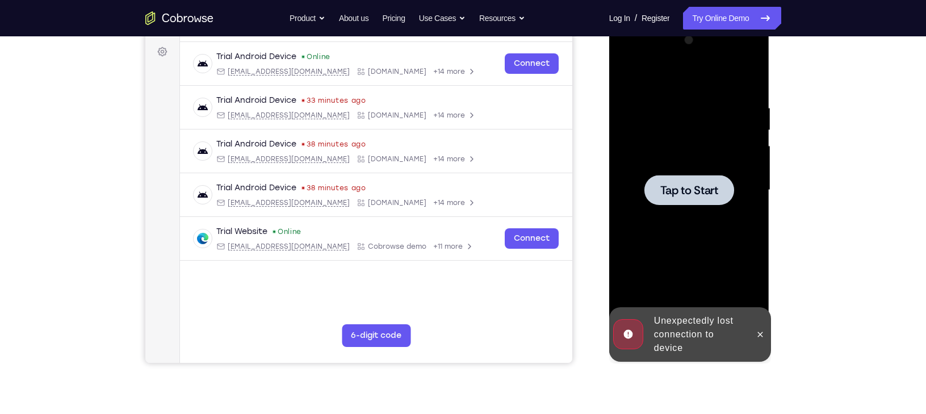
click at [661, 171] on div at bounding box center [689, 190] width 143 height 318
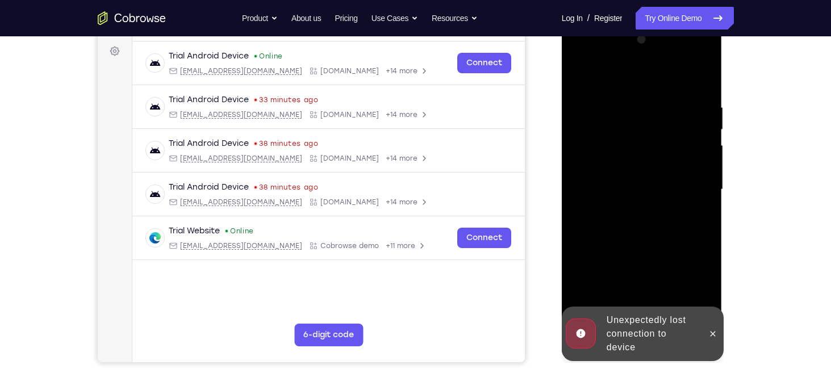
scroll to position [158, 0]
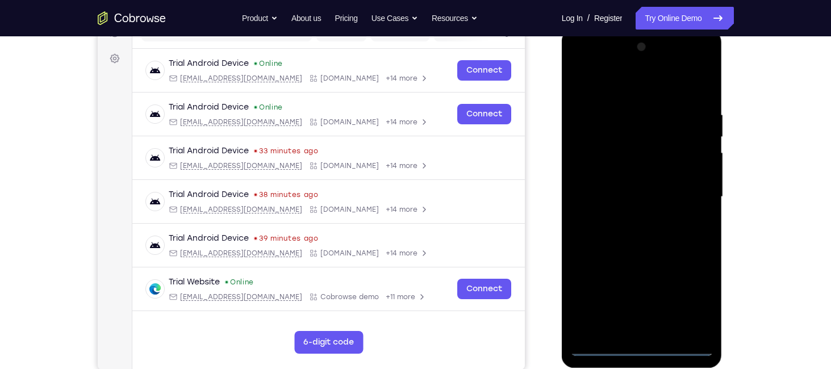
click at [649, 348] on div at bounding box center [641, 197] width 143 height 318
click at [688, 299] on div at bounding box center [641, 197] width 143 height 318
click at [606, 80] on div at bounding box center [641, 197] width 143 height 318
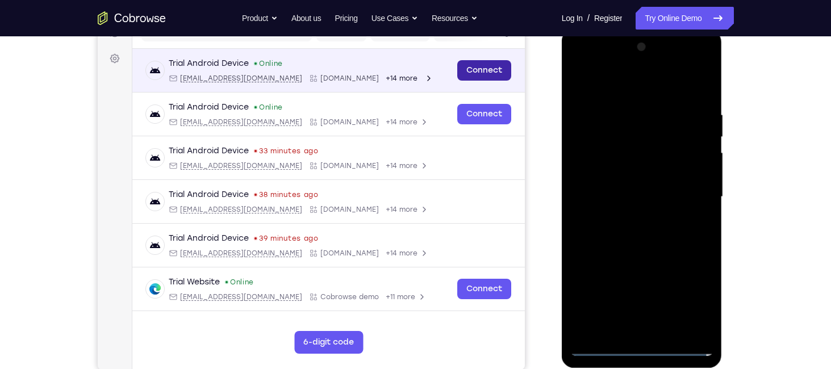
click at [486, 66] on link "Connect" at bounding box center [484, 70] width 54 height 20
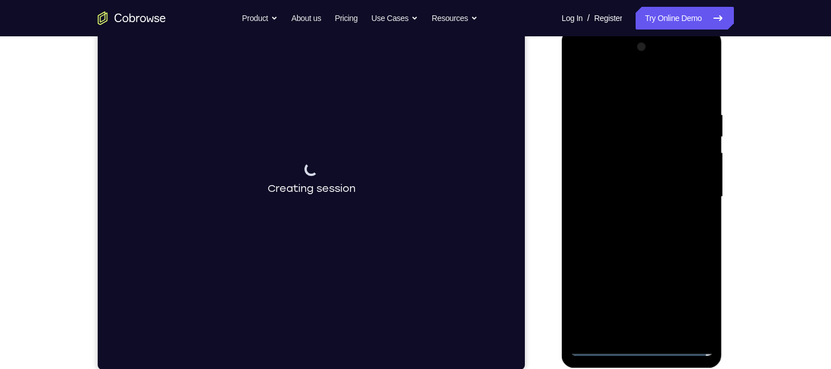
click at [682, 190] on div at bounding box center [641, 197] width 143 height 318
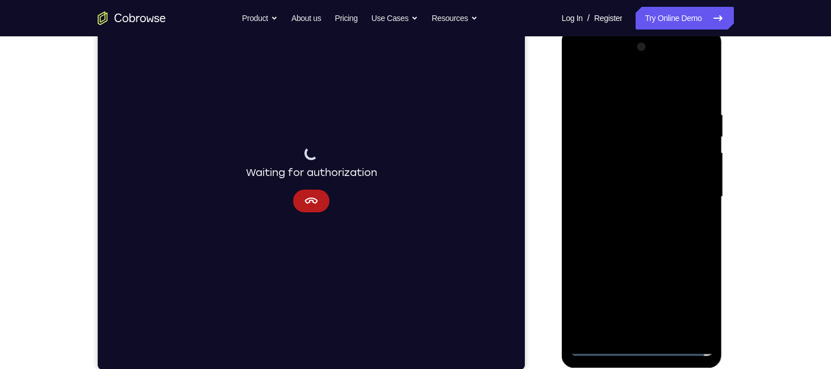
click at [684, 215] on div at bounding box center [641, 197] width 143 height 318
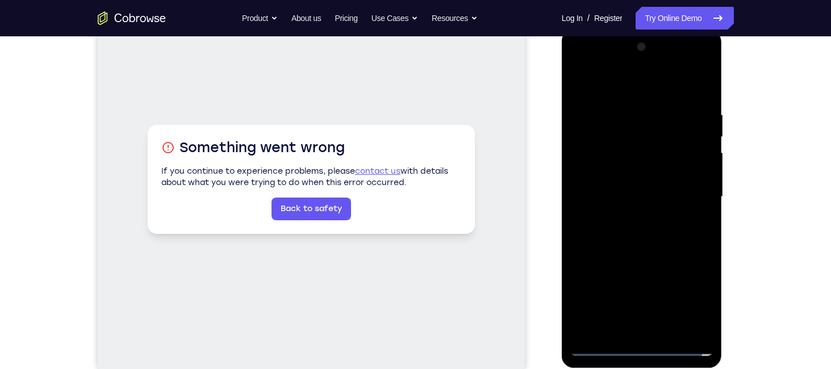
click at [640, 349] on div at bounding box center [641, 197] width 143 height 318
click at [694, 294] on div at bounding box center [641, 197] width 143 height 318
click at [630, 217] on div at bounding box center [641, 197] width 143 height 318
click at [622, 182] on div at bounding box center [641, 197] width 143 height 318
click at [623, 174] on div at bounding box center [641, 197] width 143 height 318
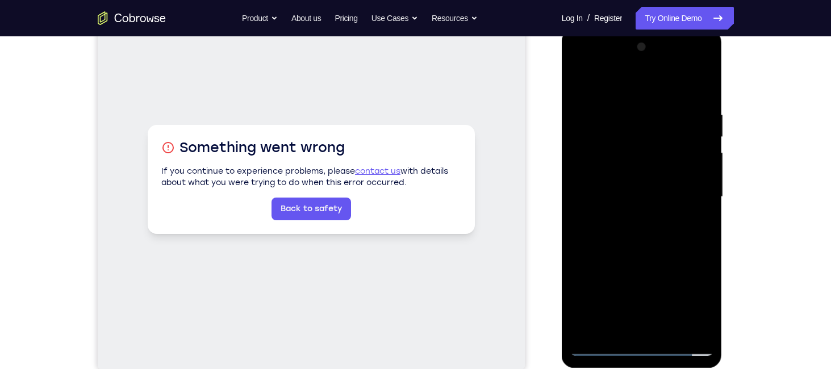
click at [623, 191] on div at bounding box center [641, 197] width 143 height 318
click at [673, 332] on div at bounding box center [641, 197] width 143 height 318
click at [671, 331] on div at bounding box center [641, 197] width 143 height 318
click at [639, 254] on div at bounding box center [641, 197] width 143 height 318
click at [673, 329] on div at bounding box center [641, 197] width 143 height 318
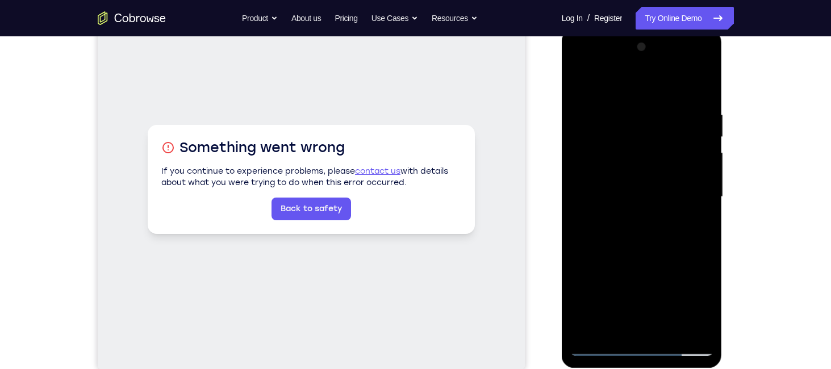
drag, startPoint x: 643, startPoint y: 89, endPoint x: 645, endPoint y: -49, distance: 138.0
click at [645, 30] on html "Online web based iOS Simulators and Android Emulators. Run iPhone, iPad, Mobile…" at bounding box center [643, 200] width 162 height 341
click at [670, 332] on div at bounding box center [641, 197] width 143 height 318
